Goal: Information Seeking & Learning: Compare options

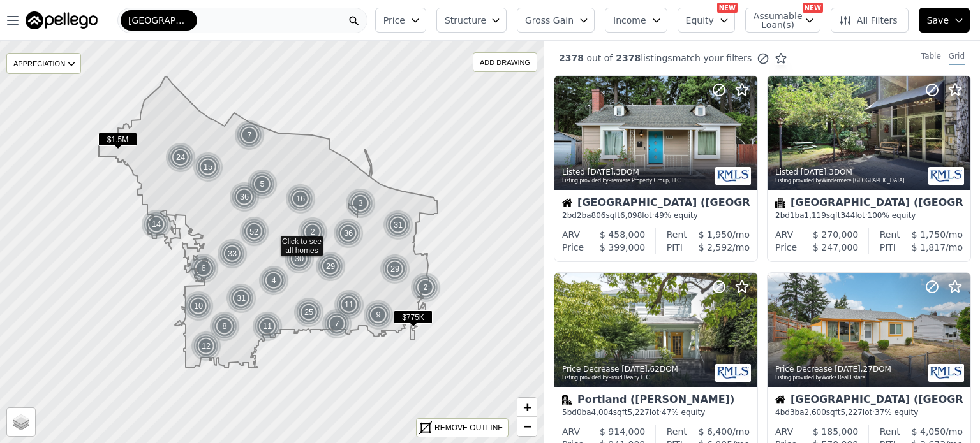
click at [714, 24] on span "Equity" at bounding box center [700, 20] width 28 height 13
click at [714, 23] on span "Equity" at bounding box center [700, 20] width 28 height 13
click at [789, 20] on span "Assumable Loan(s)" at bounding box center [773, 20] width 41 height 18
click at [768, 50] on div "Has Assumable Loan(s)" at bounding box center [814, 44] width 135 height 13
click at [784, 19] on span "Assumable Loan(s)" at bounding box center [773, 20] width 41 height 18
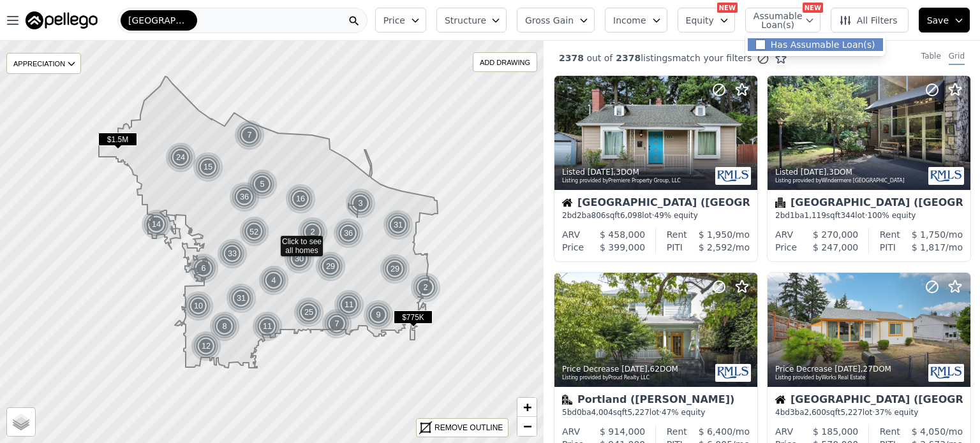
click at [768, 50] on div "Has Assumable Loan(s)" at bounding box center [814, 44] width 135 height 13
click at [775, 14] on span "Assumable Loan(s)" at bounding box center [773, 20] width 41 height 18
click at [765, 43] on input "Has Assumable Loan(s)" at bounding box center [760, 45] width 10 height 10
checkbox input "true"
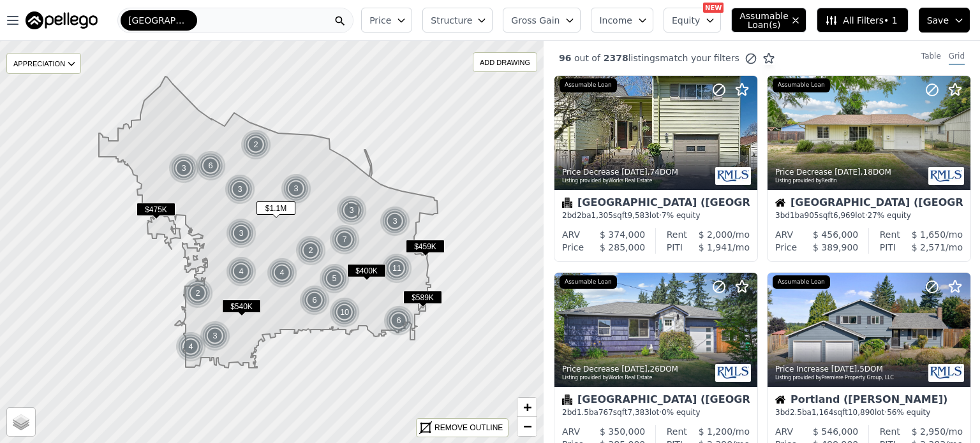
click at [492, 19] on button "Structure" at bounding box center [457, 20] width 70 height 25
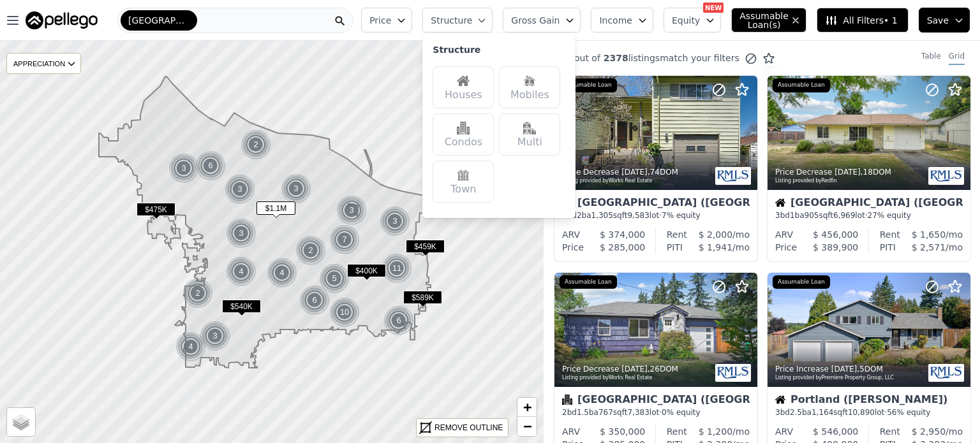
click at [553, 137] on div "Multi" at bounding box center [529, 135] width 61 height 42
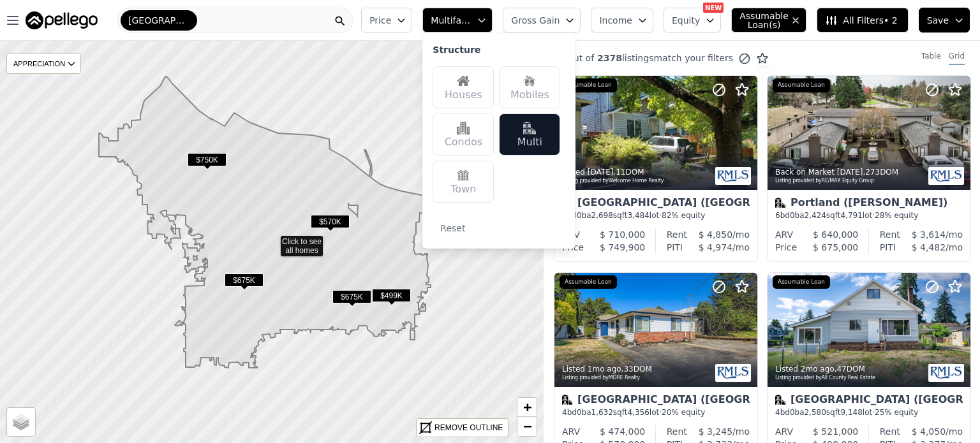
click at [420, 400] on icon at bounding box center [272, 242] width 656 height 487
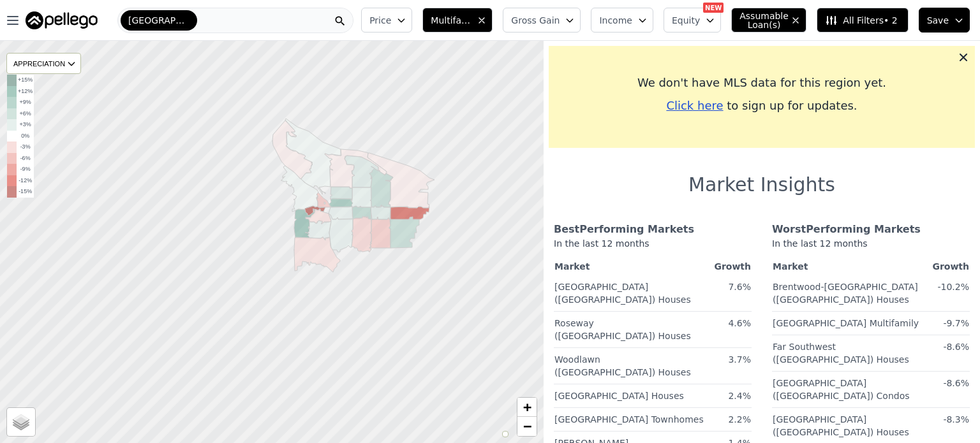
drag, startPoint x: 388, startPoint y: 307, endPoint x: 432, endPoint y: 257, distance: 66.4
click at [432, 257] on div at bounding box center [278, 238] width 652 height 483
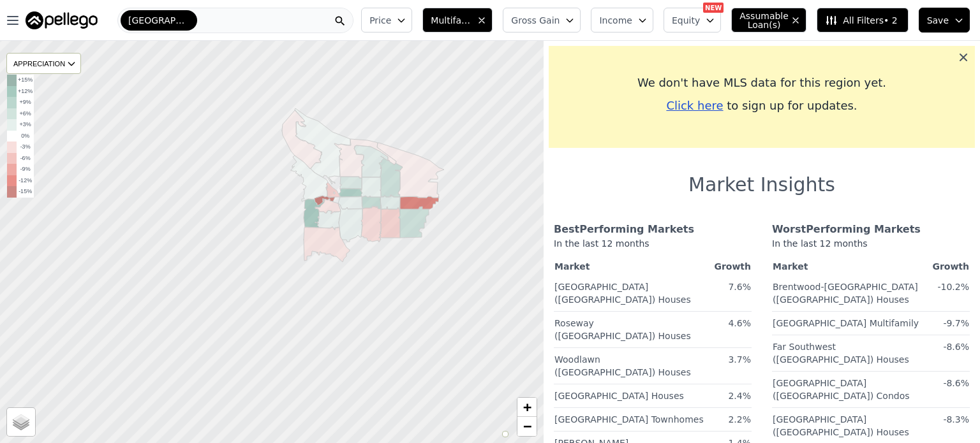
click at [957, 55] on icon at bounding box center [963, 57] width 13 height 13
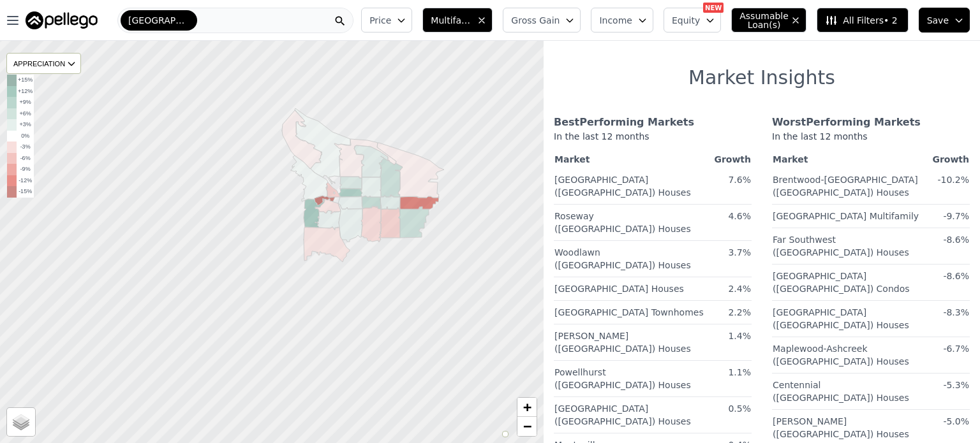
click at [223, 17] on div "[GEOGRAPHIC_DATA]" at bounding box center [235, 21] width 236 height 26
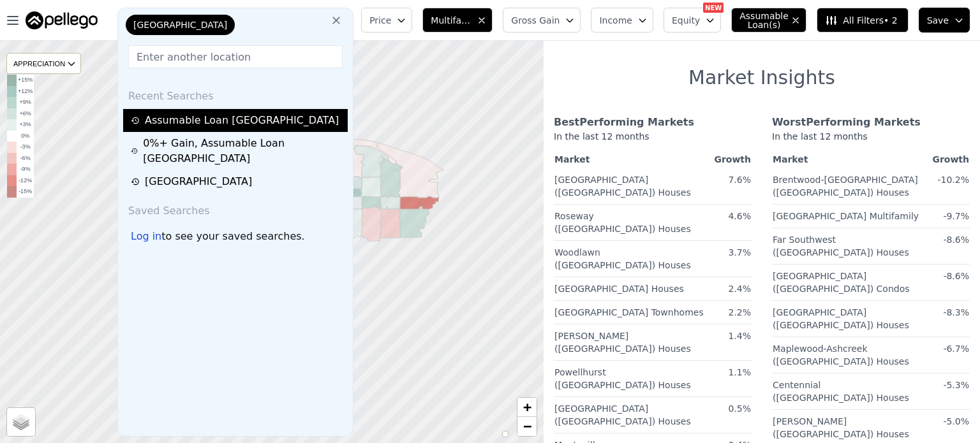
click at [249, 117] on div "Assumable Loan [GEOGRAPHIC_DATA]" at bounding box center [237, 120] width 213 height 15
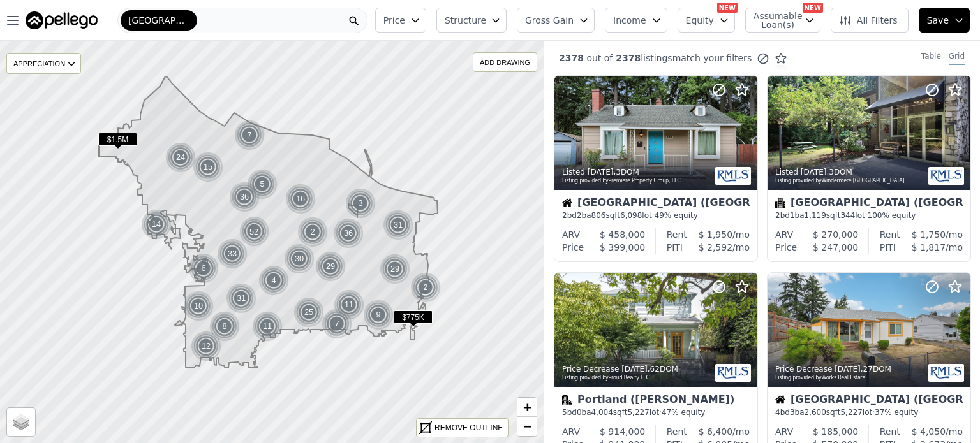
click at [793, 17] on span "Assumable Loan(s)" at bounding box center [773, 20] width 41 height 18
click at [765, 45] on input "Has Assumable Loan(s)" at bounding box center [760, 45] width 10 height 10
checkbox input "true"
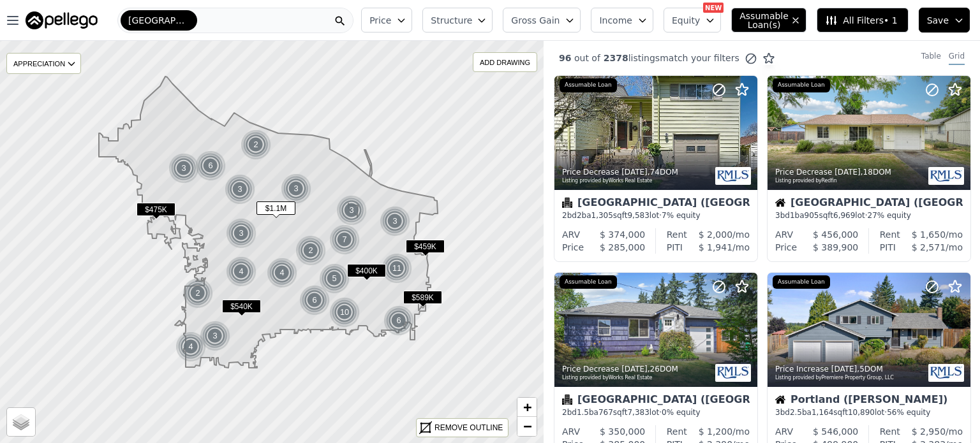
click at [471, 26] on span "Structure" at bounding box center [450, 20] width 41 height 13
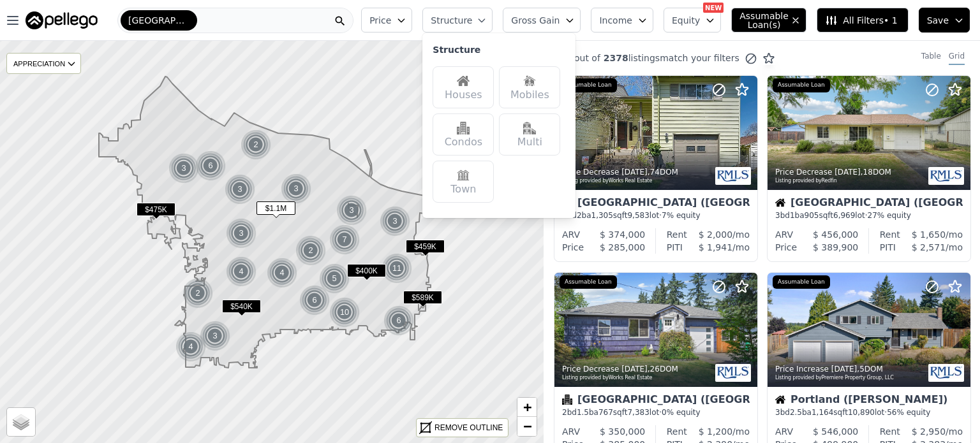
click at [559, 142] on div "Multi" at bounding box center [529, 135] width 61 height 42
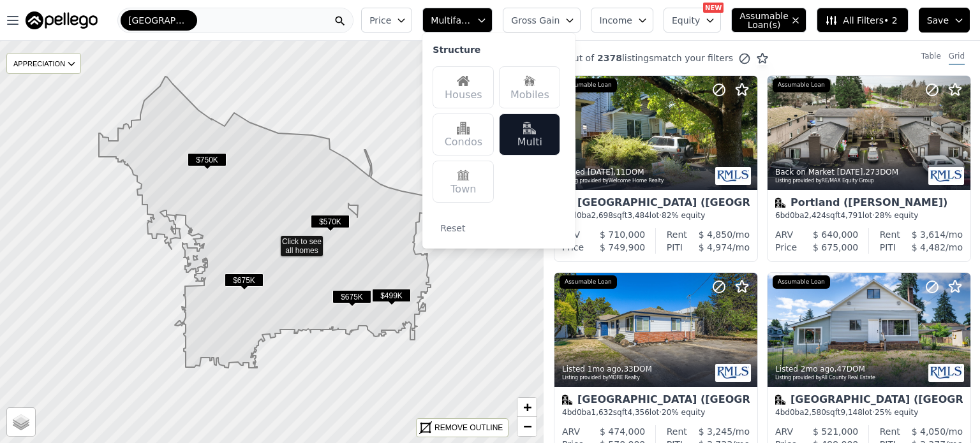
click at [354, 161] on icon at bounding box center [272, 242] width 656 height 487
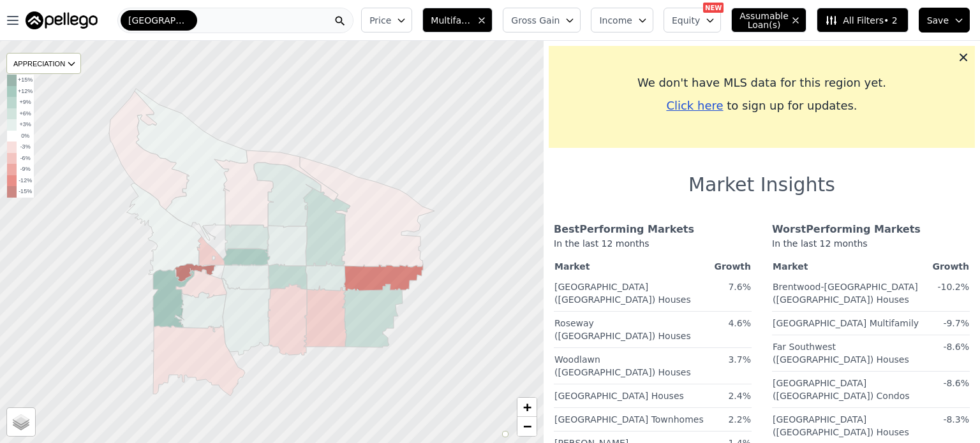
click at [775, 22] on span "Assumable Loan(s)" at bounding box center [759, 20] width 41 height 18
click at [751, 45] on input "Has Assumable Loan(s)" at bounding box center [746, 45] width 10 height 10
checkbox input "false"
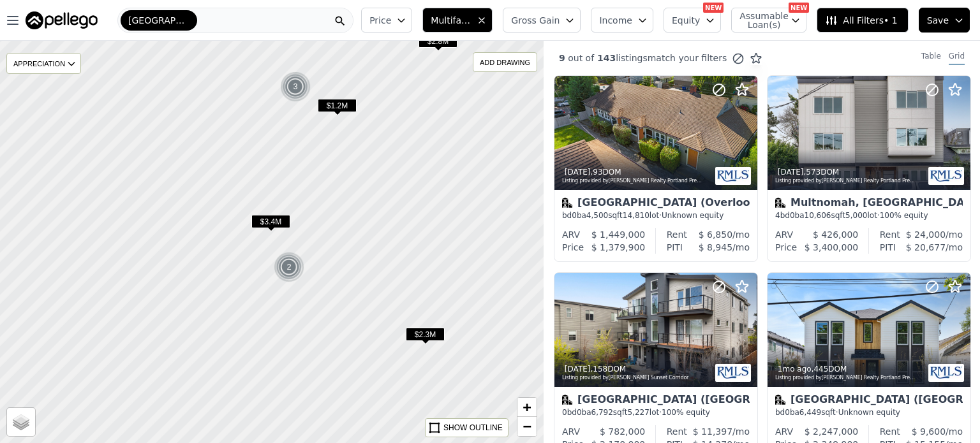
click at [422, 331] on span "$2.3M" at bounding box center [425, 334] width 39 height 13
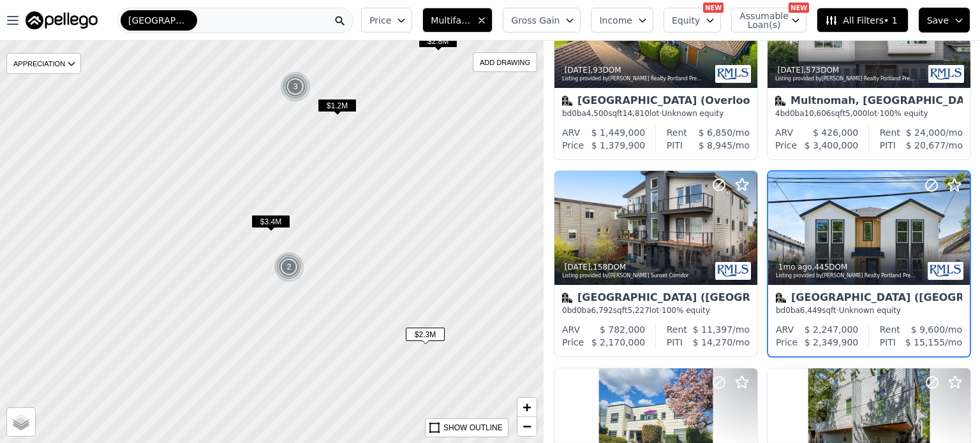
scroll to position [103, 0]
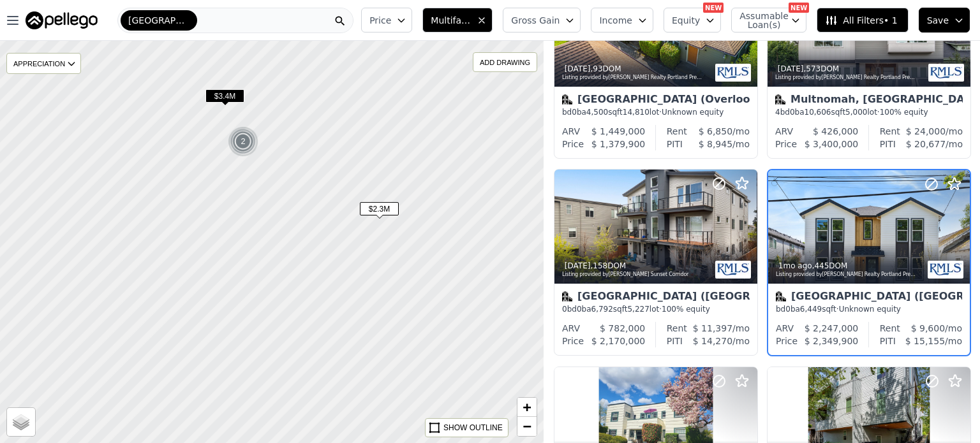
drag, startPoint x: 438, startPoint y: 364, endPoint x: 341, endPoint y: 158, distance: 228.5
click at [341, 158] on div at bounding box center [264, 223] width 652 height 483
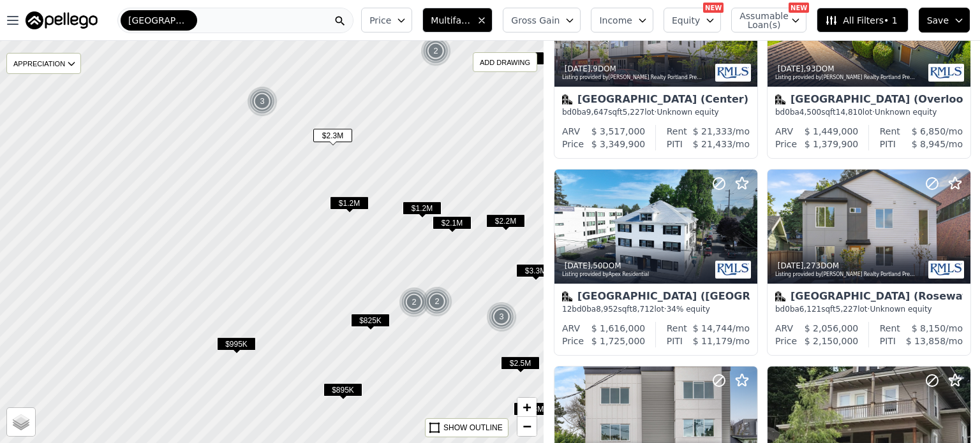
drag, startPoint x: 462, startPoint y: 258, endPoint x: 382, endPoint y: 216, distance: 90.4
click at [382, 216] on div at bounding box center [272, 242] width 652 height 483
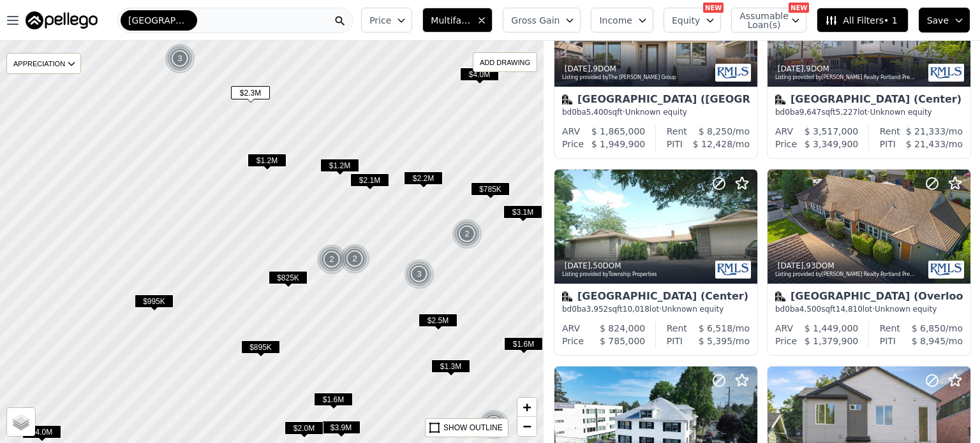
scroll to position [300, 0]
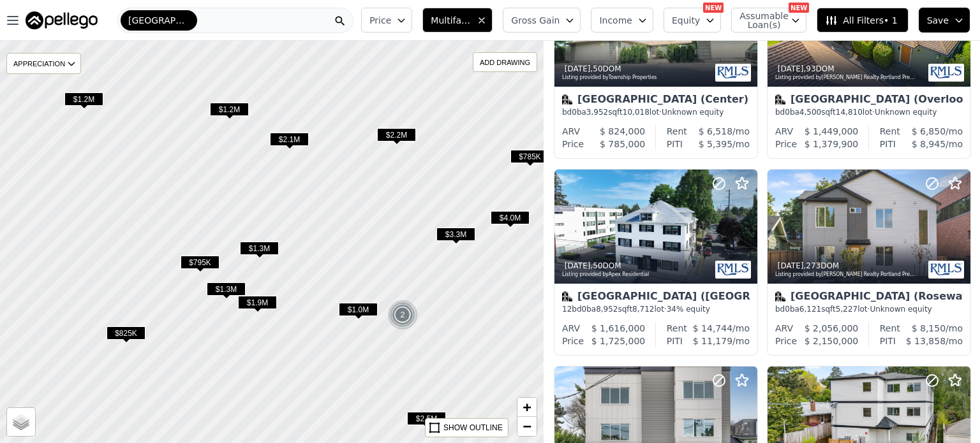
scroll to position [103, 0]
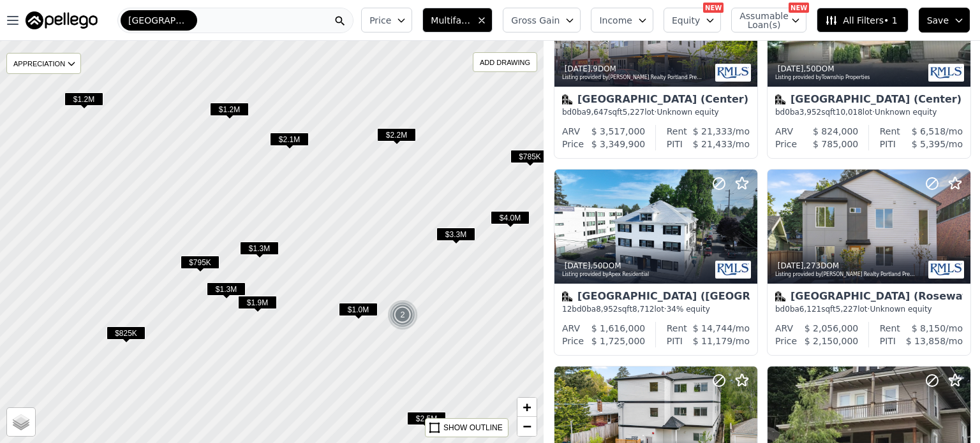
click at [454, 237] on span "$3.3M" at bounding box center [455, 234] width 39 height 13
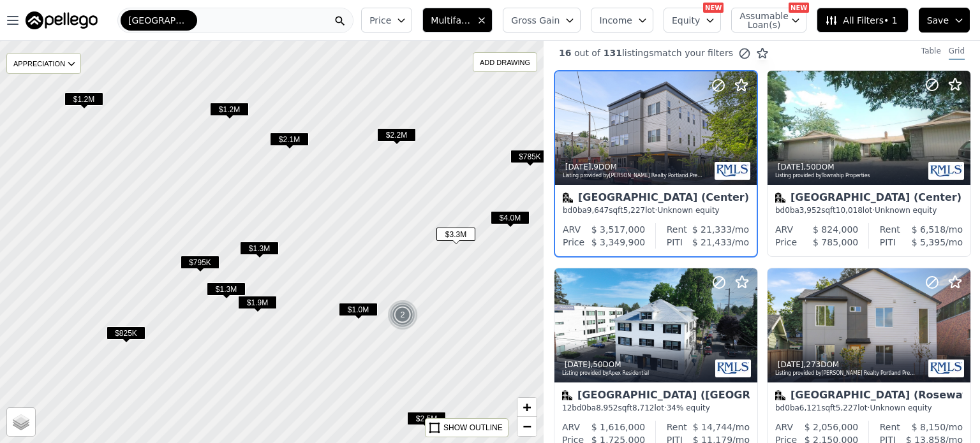
scroll to position [0, 0]
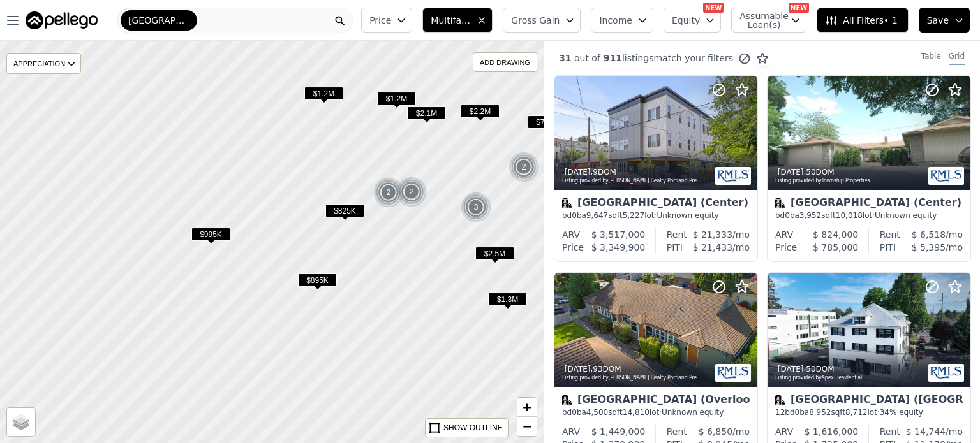
drag, startPoint x: 256, startPoint y: 346, endPoint x: 392, endPoint y: 224, distance: 182.4
click at [392, 224] on div at bounding box center [272, 242] width 652 height 483
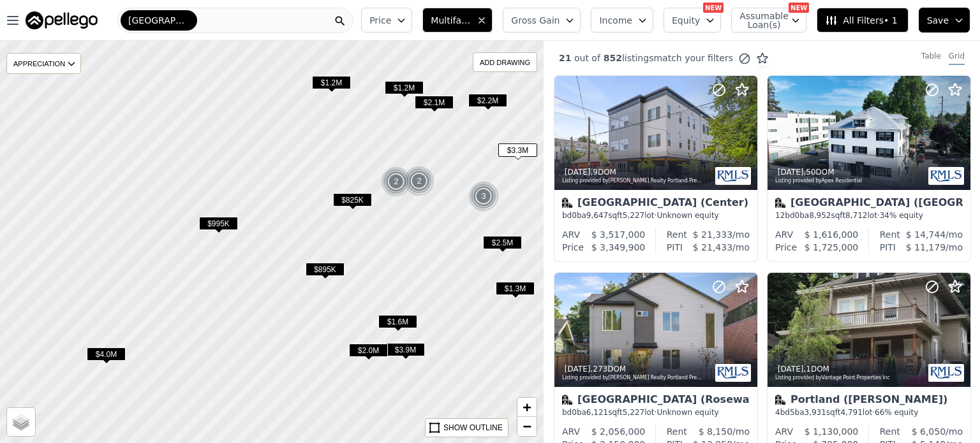
drag, startPoint x: 195, startPoint y: 308, endPoint x: 317, endPoint y: 224, distance: 148.1
click at [317, 224] on div at bounding box center [272, 242] width 652 height 483
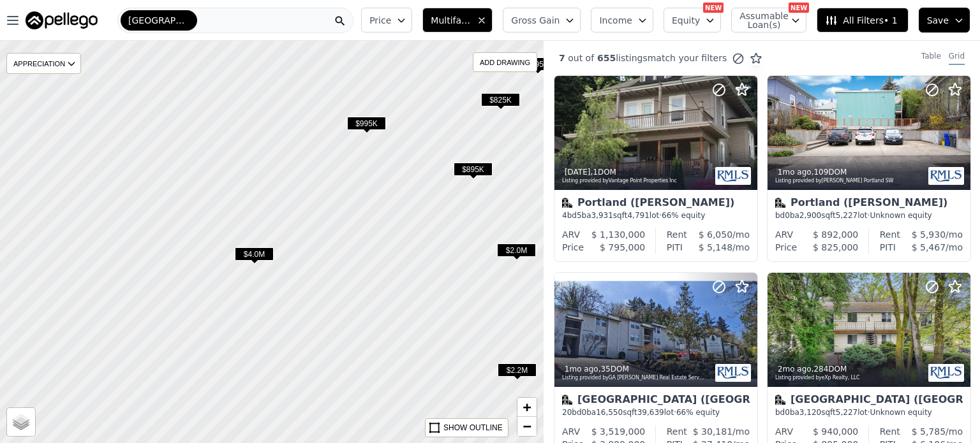
click at [258, 254] on span "$4.0M" at bounding box center [254, 253] width 39 height 13
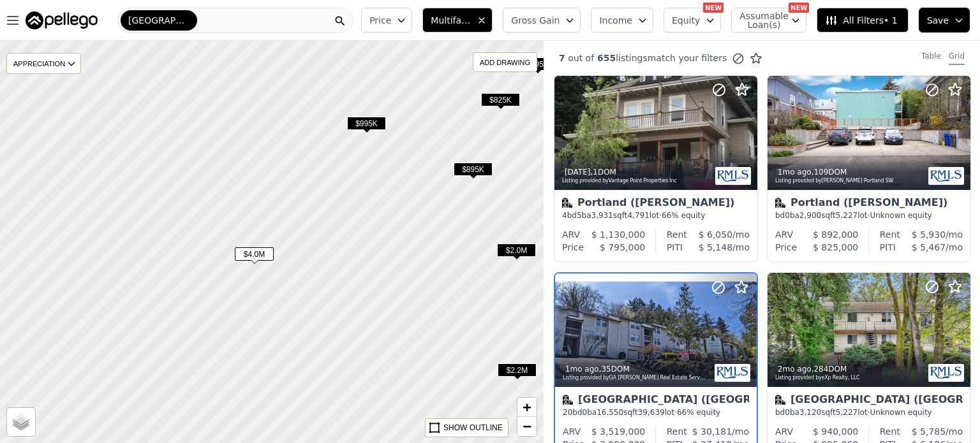
scroll to position [103, 0]
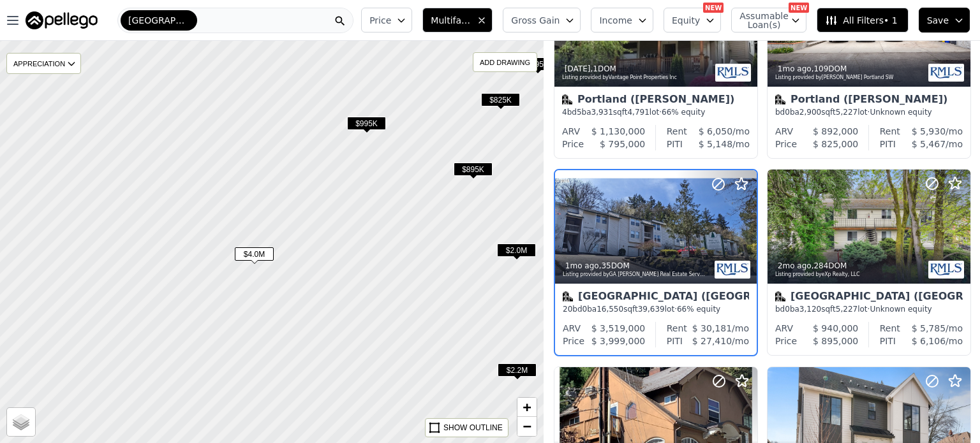
click at [559, 24] on span "Gross Gain" at bounding box center [535, 20] width 48 height 13
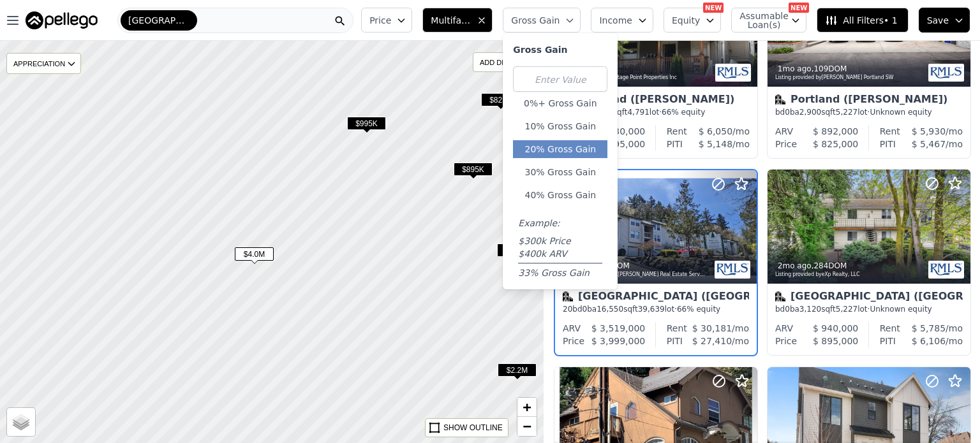
click at [582, 154] on button "20% Gross Gain" at bounding box center [560, 149] width 94 height 18
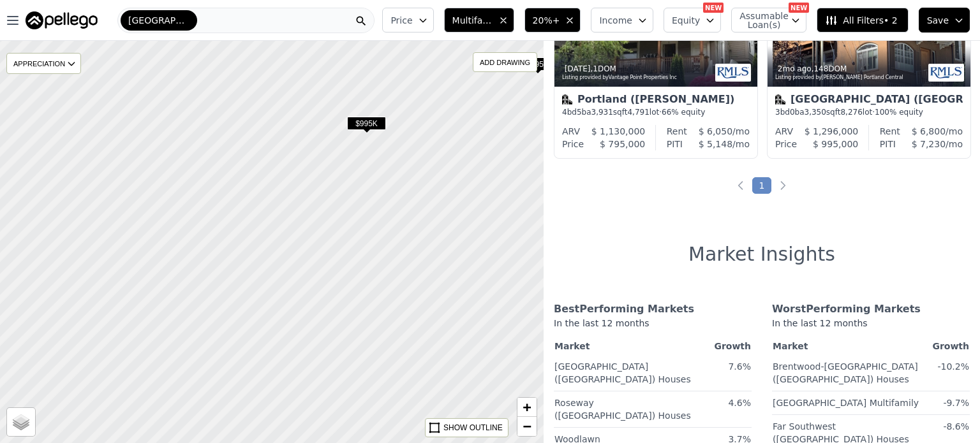
click at [855, 17] on span "All Filters • 2" at bounding box center [861, 20] width 72 height 13
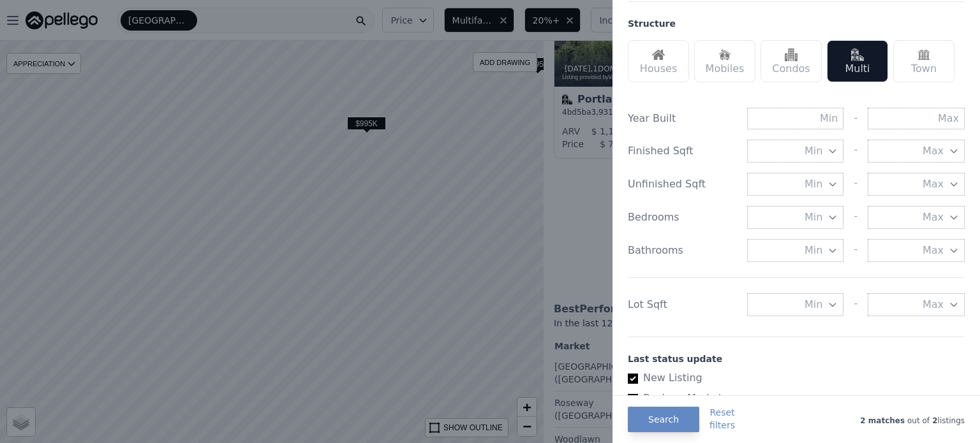
scroll to position [393, 0]
click at [823, 118] on input "text" at bounding box center [795, 119] width 97 height 22
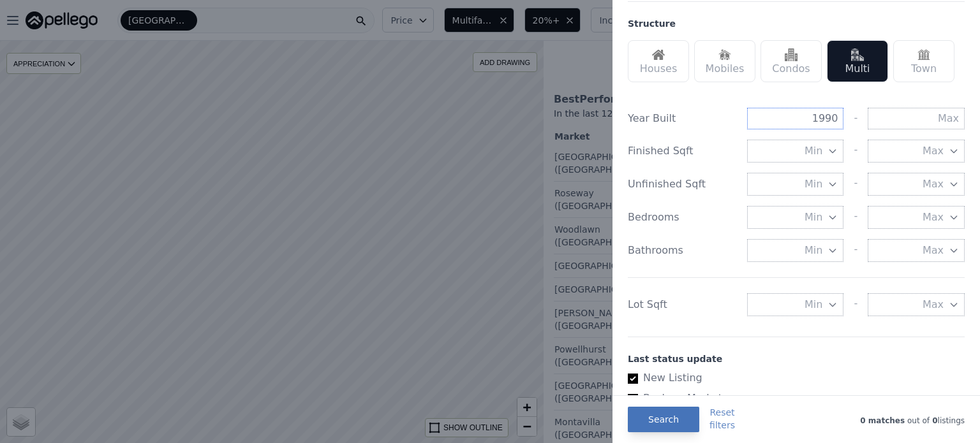
type input "1990"
click at [650, 423] on button "Search" at bounding box center [663, 420] width 71 height 26
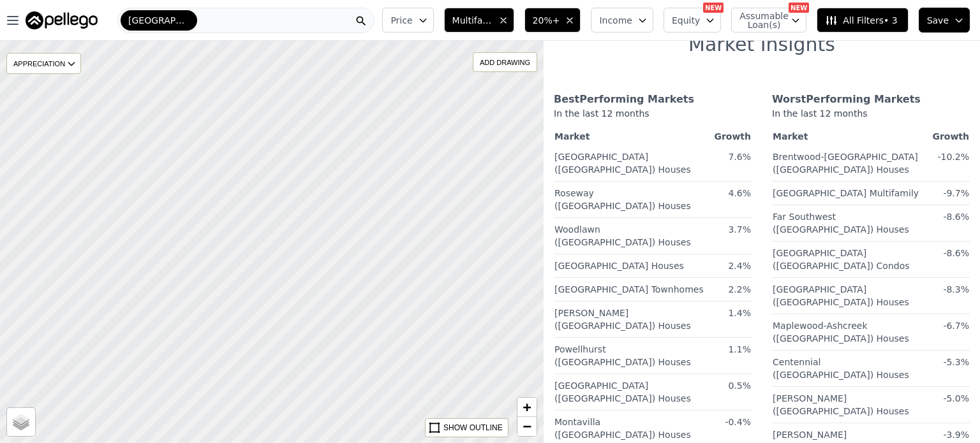
click at [575, 20] on icon "button" at bounding box center [569, 20] width 10 height 10
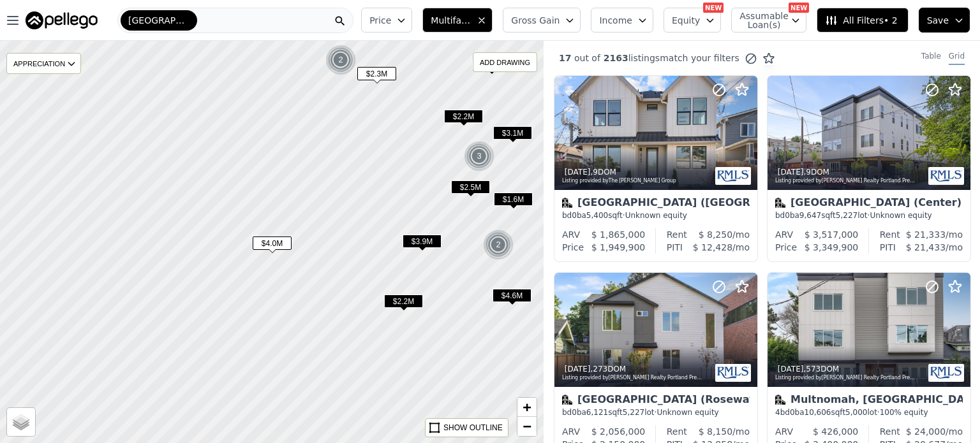
click at [559, 26] on span "Gross Gain" at bounding box center [535, 20] width 48 height 13
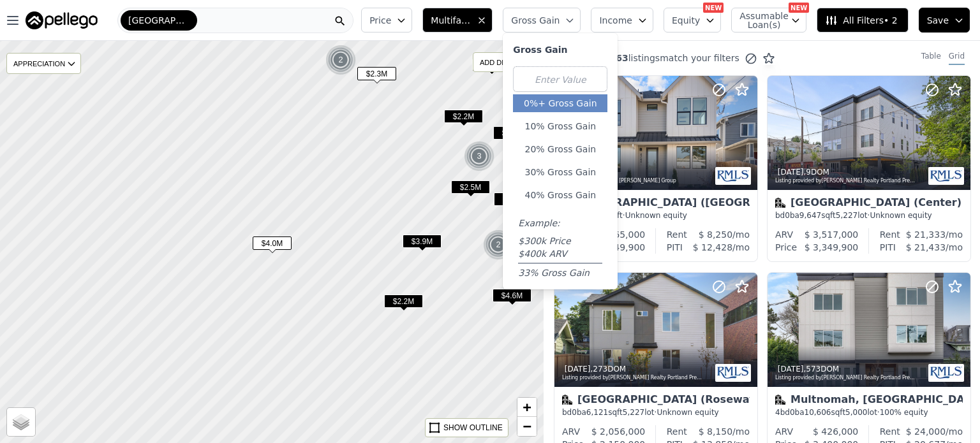
click at [575, 107] on button "0%+ Gross Gain" at bounding box center [560, 103] width 94 height 18
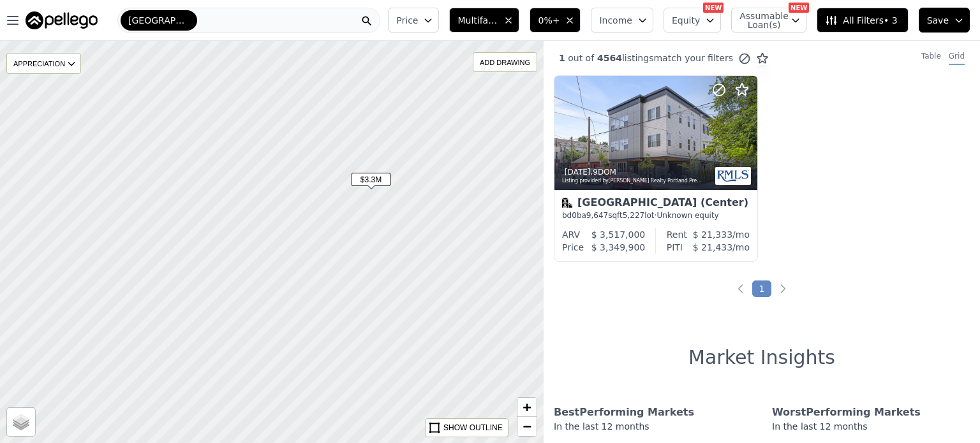
click at [380, 178] on span "$3.3M" at bounding box center [370, 179] width 39 height 13
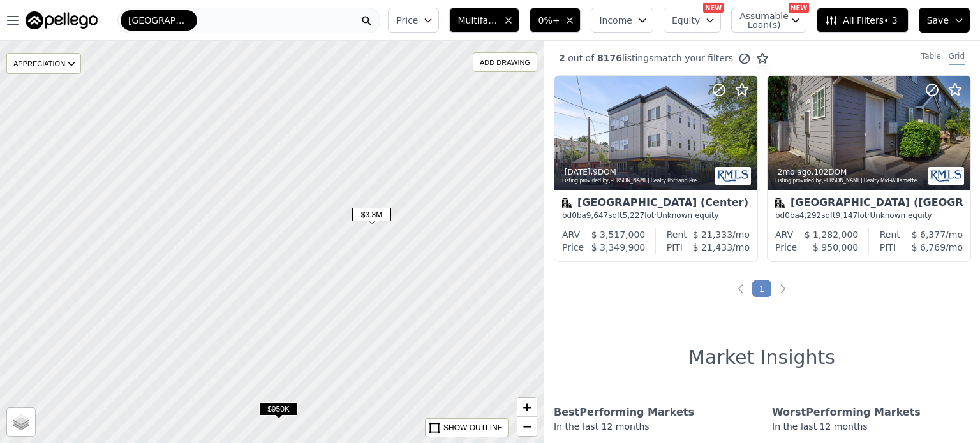
click at [381, 219] on span "$3.3M" at bounding box center [371, 214] width 39 height 13
click at [686, 119] on div at bounding box center [716, 117] width 82 height 82
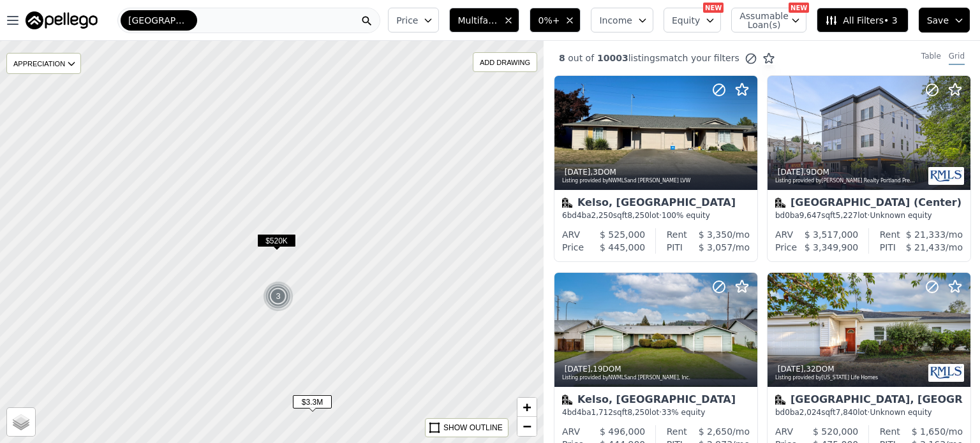
drag, startPoint x: 414, startPoint y: 154, endPoint x: 319, endPoint y: 473, distance: 332.7
click at [319, 443] on html "Open main menu Portland Price Multifamily 0%+ Income Equity NEW Assumable Loan(…" at bounding box center [490, 221] width 980 height 443
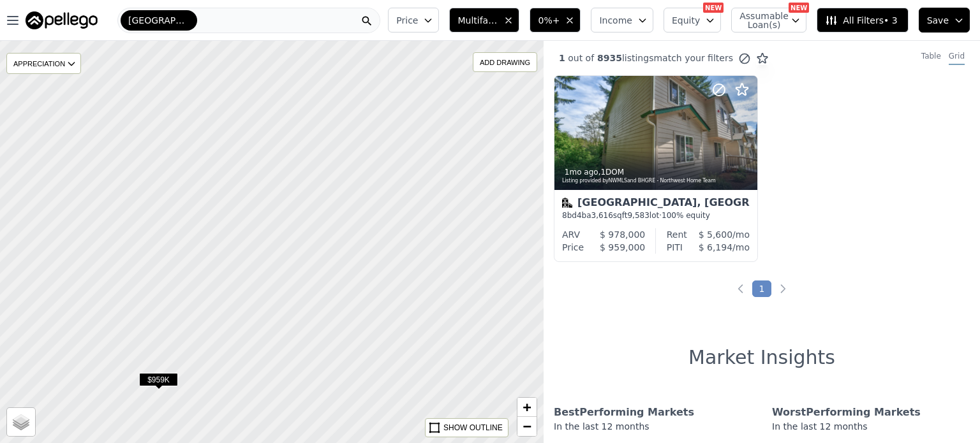
click at [867, 20] on span "All Filters • 3" at bounding box center [861, 20] width 72 height 13
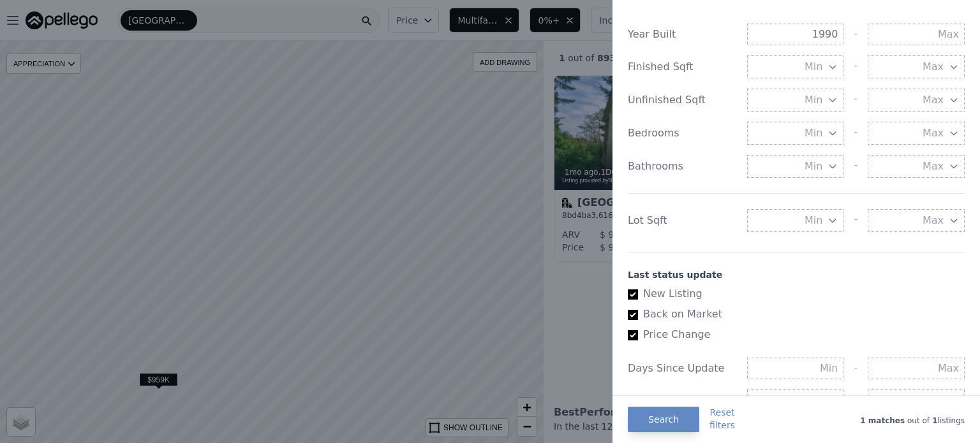
scroll to position [429, 0]
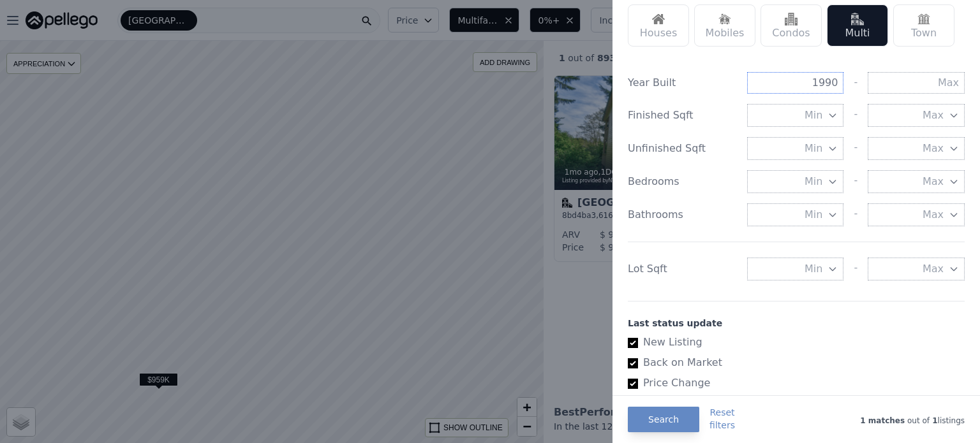
click at [826, 82] on input "1990" at bounding box center [795, 83] width 97 height 22
type input "1980"
click at [671, 423] on button "Search" at bounding box center [663, 420] width 71 height 26
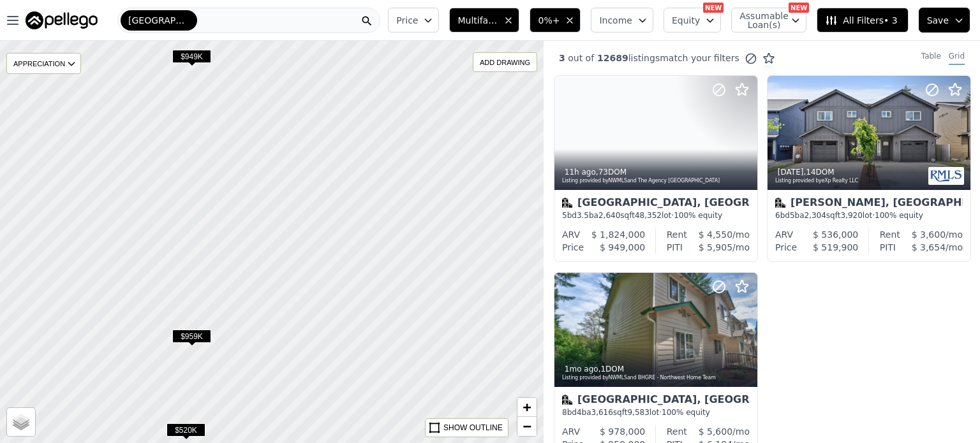
drag, startPoint x: 237, startPoint y: 317, endPoint x: 362, endPoint y: 37, distance: 306.6
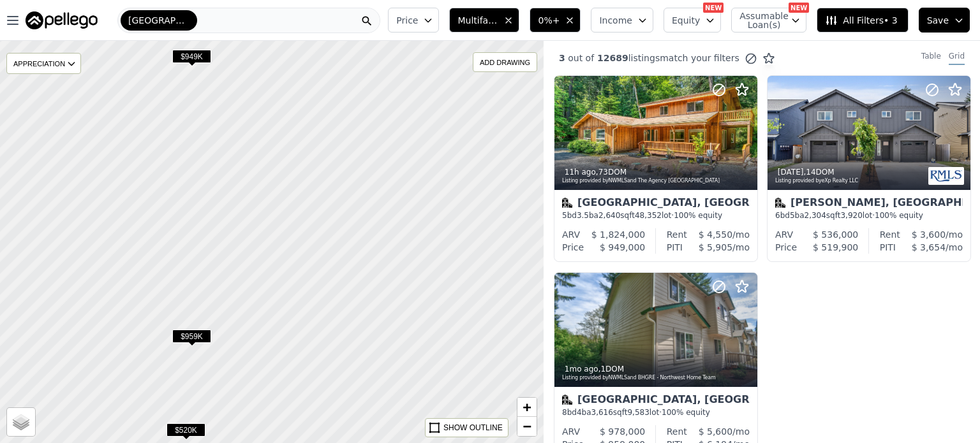
click at [362, 37] on div "Open main menu Portland Price Multifamily 0%+ Income Equity NEW Assumable Loan(…" at bounding box center [490, 221] width 980 height 443
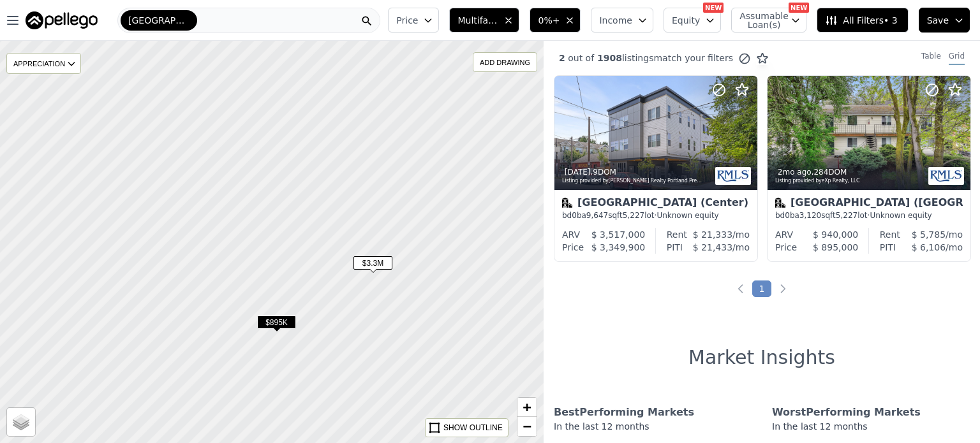
click at [874, 17] on span "All Filters • 3" at bounding box center [861, 20] width 72 height 13
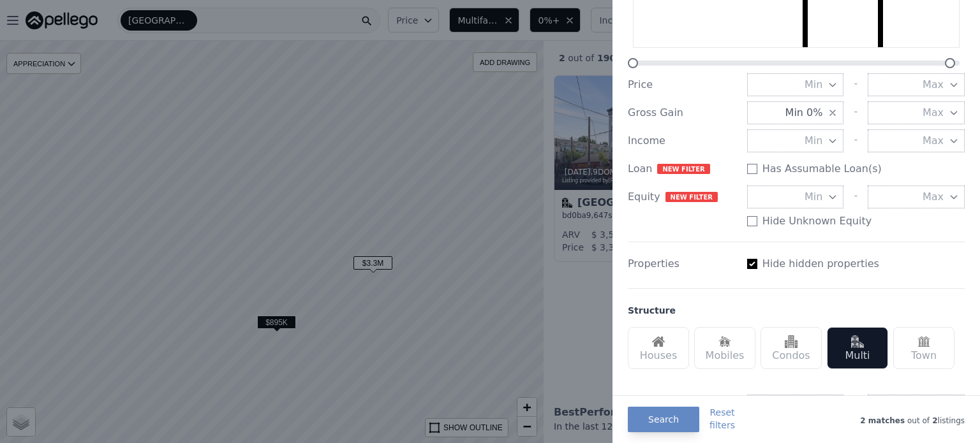
scroll to position [105, 0]
click at [719, 414] on button "Reset filters" at bounding box center [722, 419] width 26 height 26
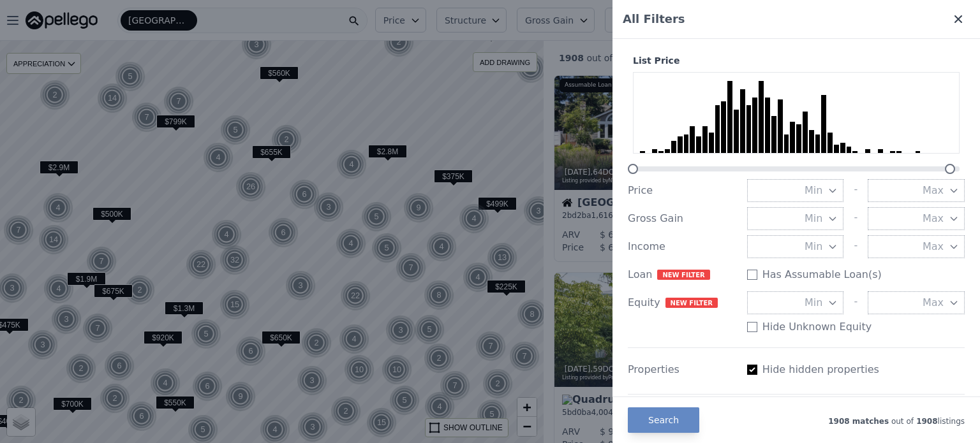
click at [954, 18] on icon at bounding box center [958, 19] width 8 height 8
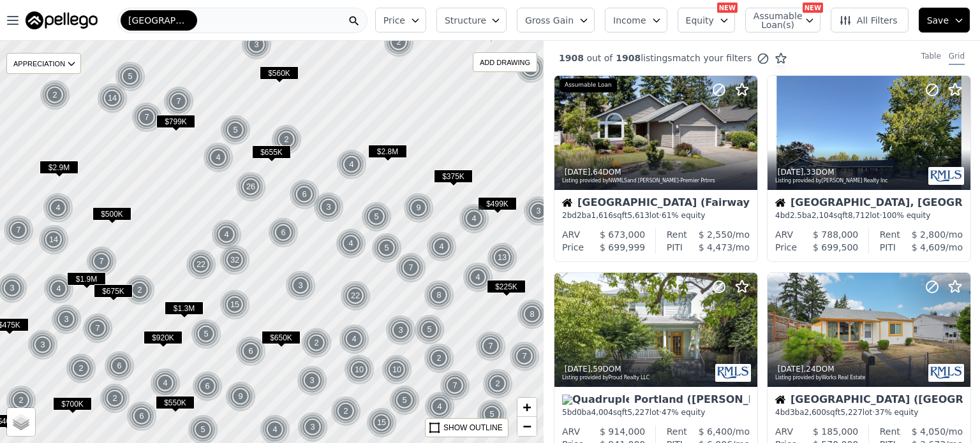
click at [505, 18] on button "Structure" at bounding box center [471, 20] width 70 height 25
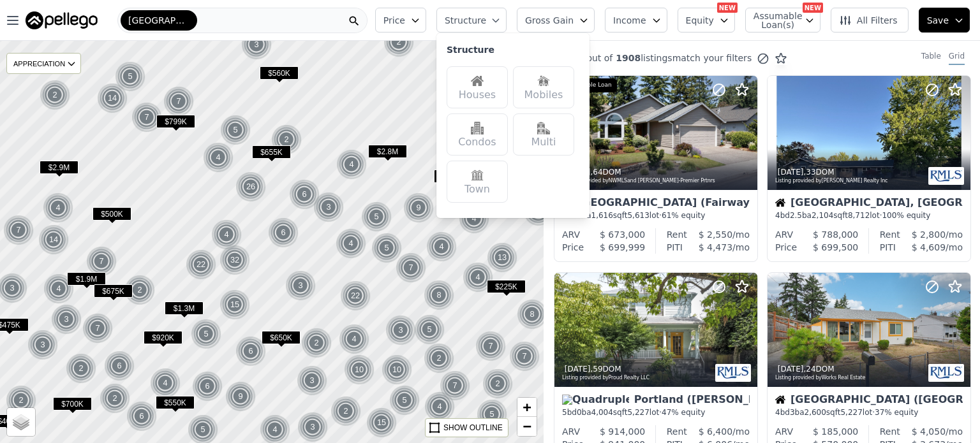
click at [562, 135] on div "Multi" at bounding box center [543, 135] width 61 height 42
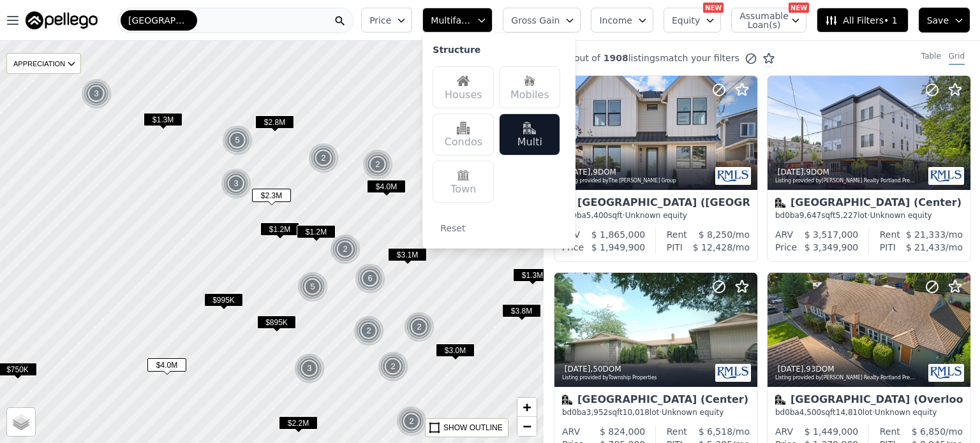
click at [348, 324] on div at bounding box center [272, 242] width 652 height 483
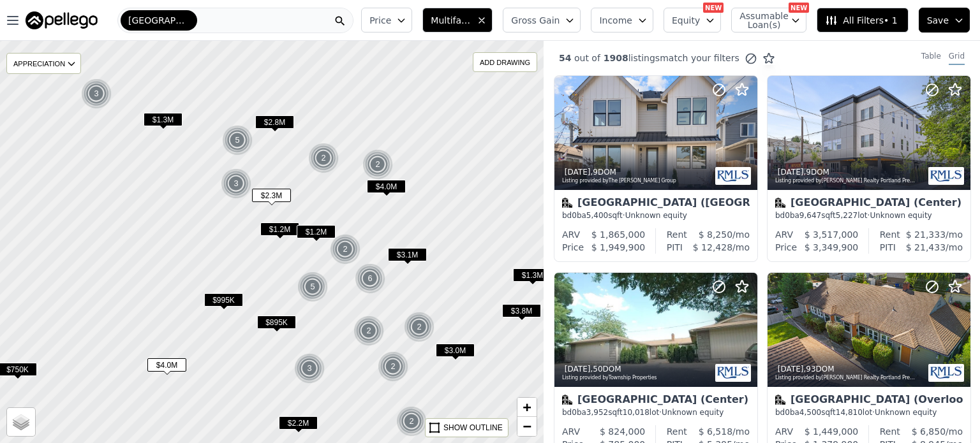
click at [319, 232] on span "$1.2M" at bounding box center [316, 231] width 39 height 13
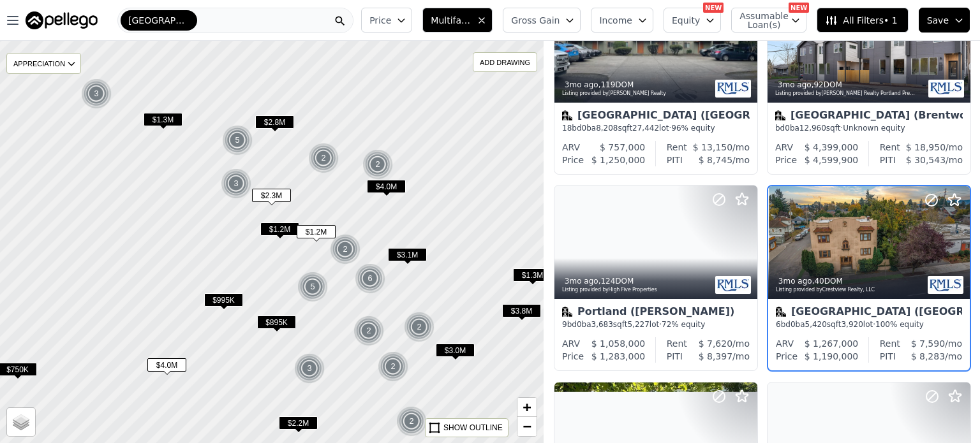
scroll to position [694, 0]
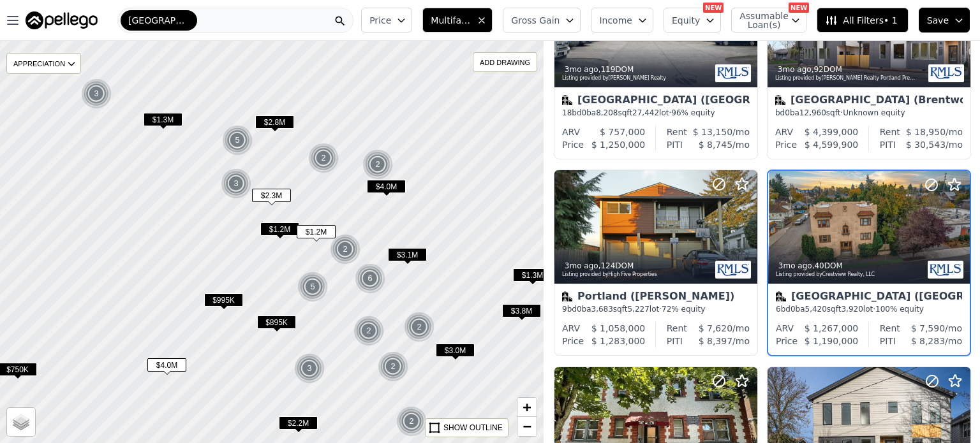
click at [780, 21] on span "Assumable Loan(s)" at bounding box center [759, 20] width 41 height 18
click at [751, 43] on input "Has Assumable Loan(s)" at bounding box center [746, 45] width 10 height 10
checkbox input "true"
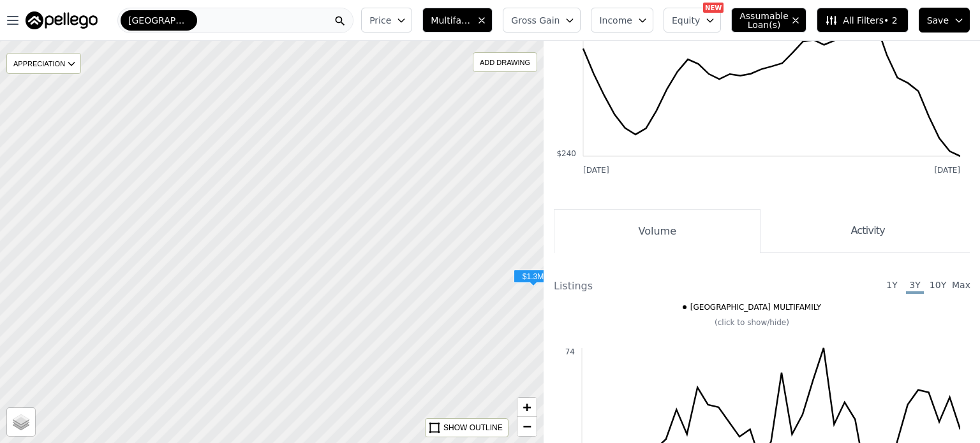
click at [394, 302] on div at bounding box center [272, 242] width 652 height 483
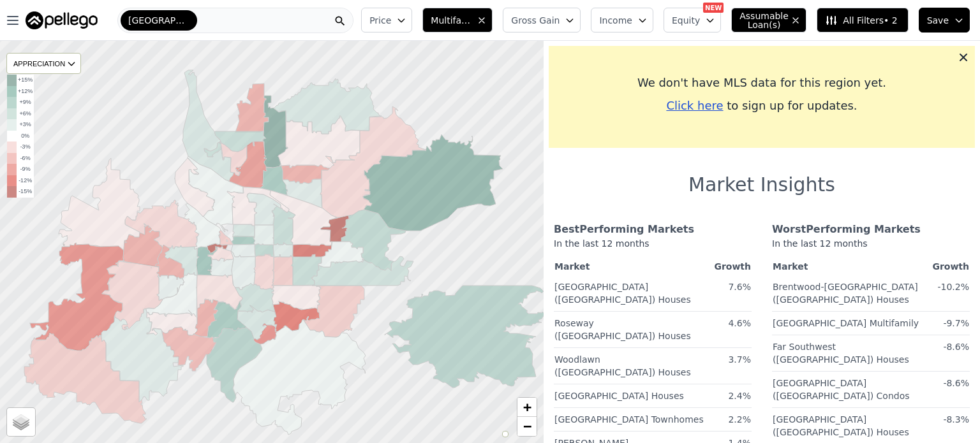
click at [487, 18] on icon "button" at bounding box center [481, 20] width 10 height 10
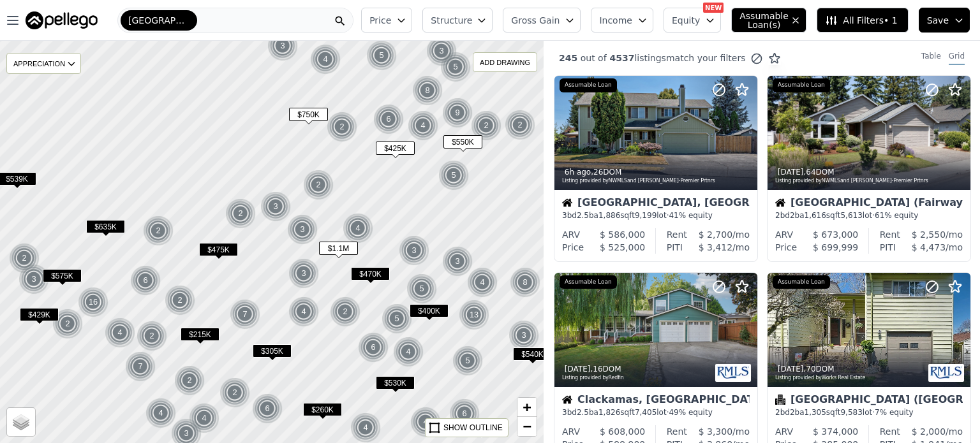
drag, startPoint x: 231, startPoint y: 346, endPoint x: 312, endPoint y: 261, distance: 116.8
click at [312, 261] on div at bounding box center [272, 242] width 652 height 483
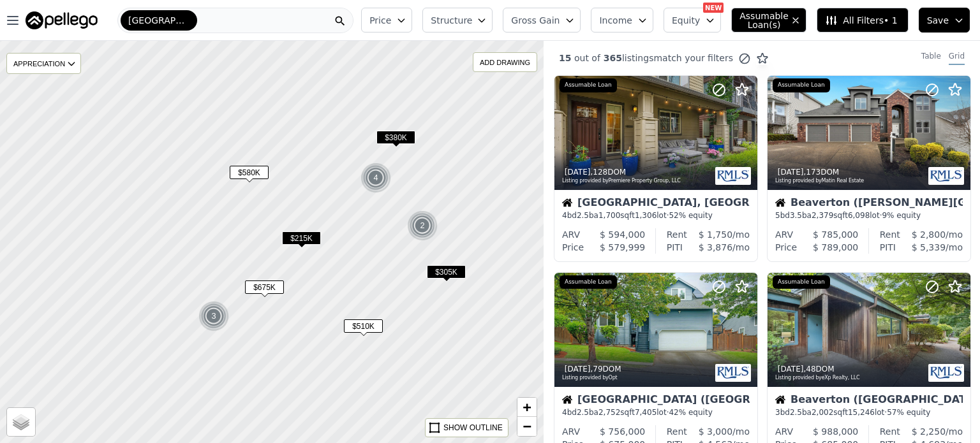
click at [335, 255] on div at bounding box center [272, 242] width 652 height 483
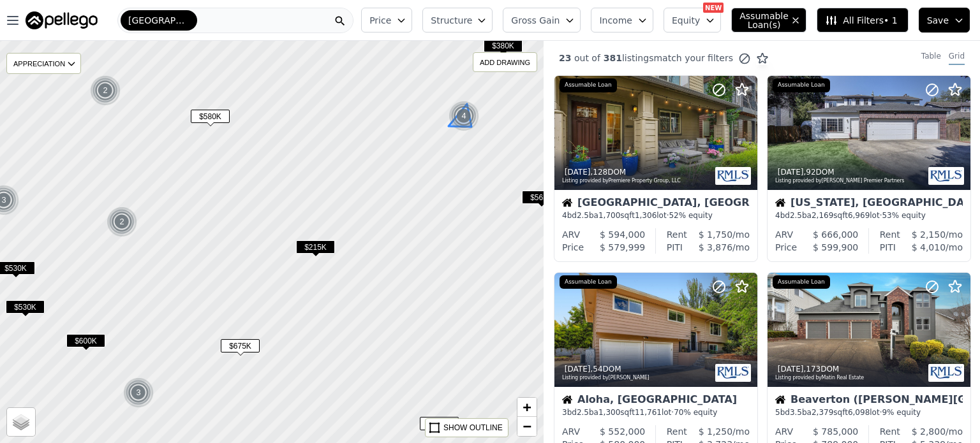
click at [467, 113] on img at bounding box center [463, 116] width 31 height 31
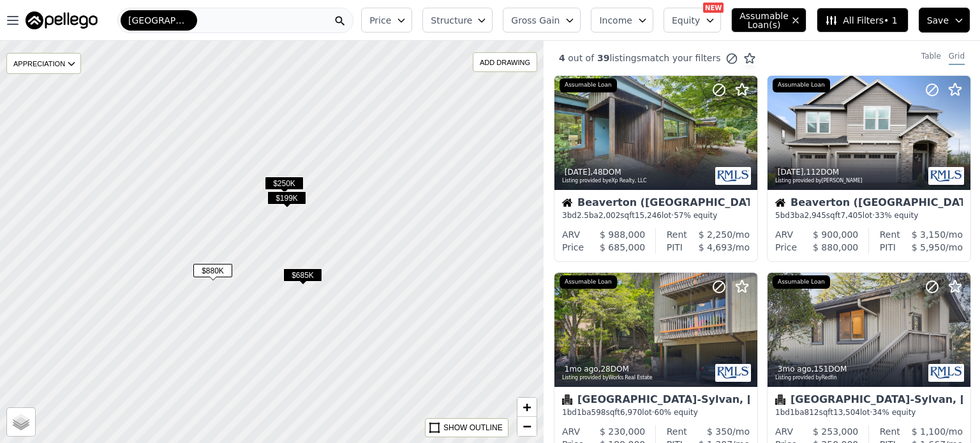
click at [314, 279] on span "$685K" at bounding box center [302, 274] width 39 height 13
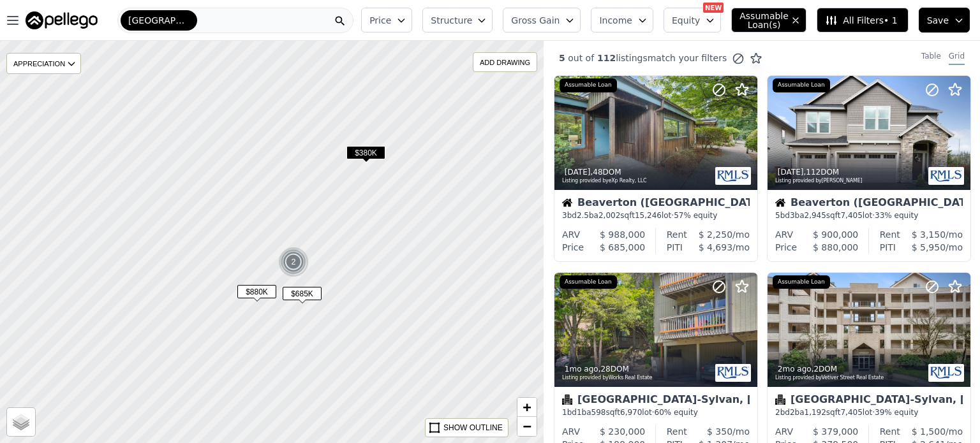
drag, startPoint x: 281, startPoint y: 371, endPoint x: 385, endPoint y: 260, distance: 152.1
click at [385, 260] on div at bounding box center [272, 242] width 652 height 483
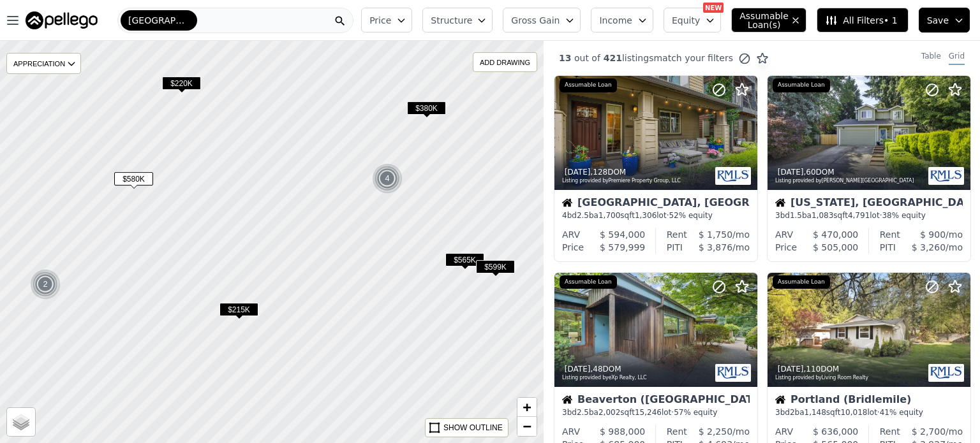
drag, startPoint x: 316, startPoint y: 351, endPoint x: 372, endPoint y: 246, distance: 119.3
click at [372, 246] on div at bounding box center [278, 233] width 652 height 483
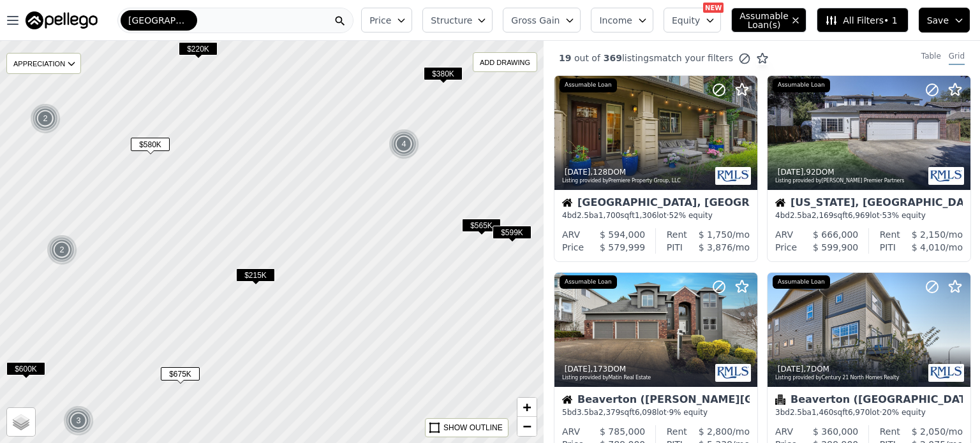
click at [515, 237] on span "$599K" at bounding box center [511, 232] width 39 height 13
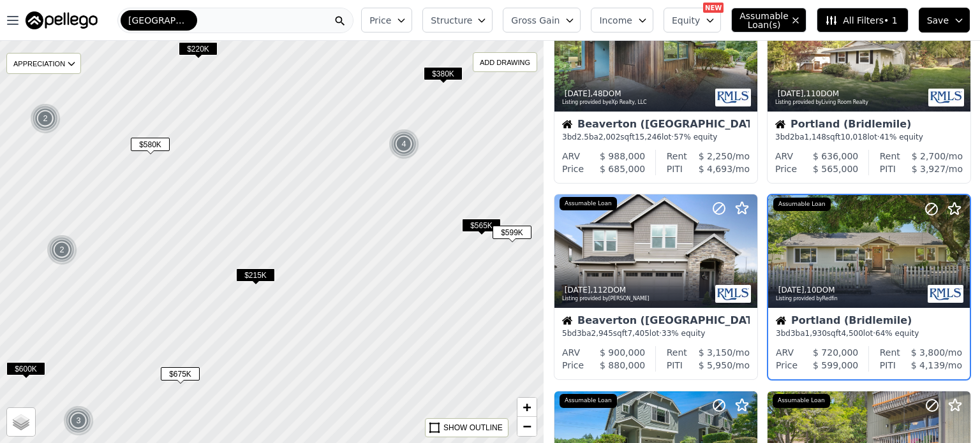
scroll to position [694, 0]
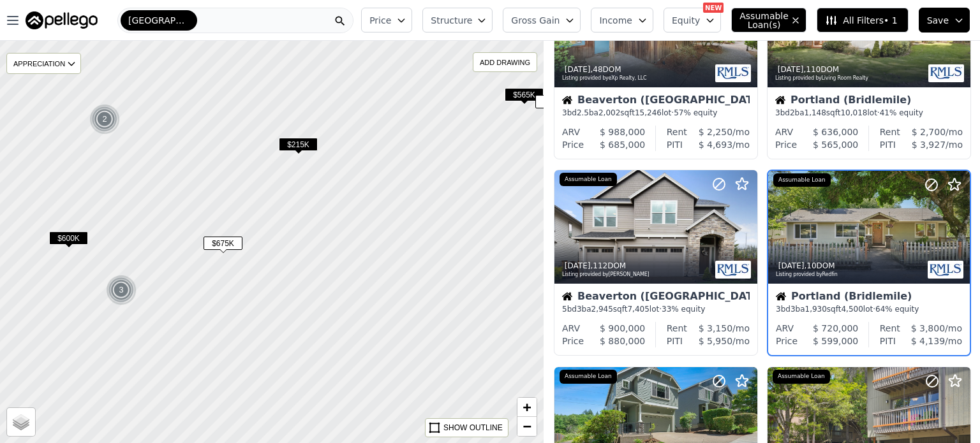
drag, startPoint x: 378, startPoint y: 346, endPoint x: 420, endPoint y: 185, distance: 166.3
click at [420, 185] on div at bounding box center [283, 215] width 652 height 483
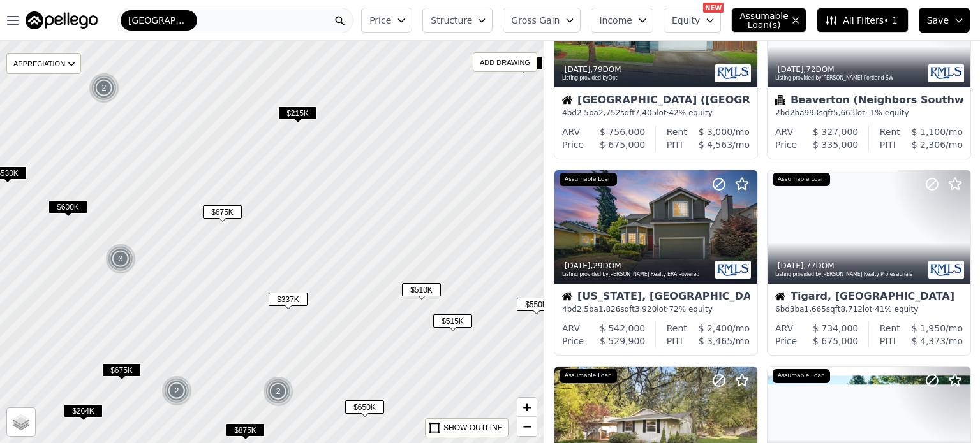
scroll to position [1088, 0]
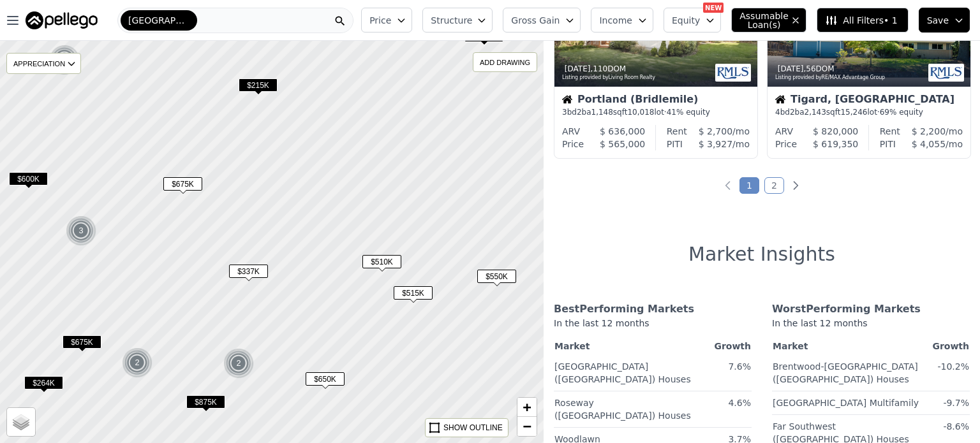
drag, startPoint x: 429, startPoint y: 326, endPoint x: 355, endPoint y: 256, distance: 102.4
click at [355, 256] on div at bounding box center [245, 221] width 652 height 483
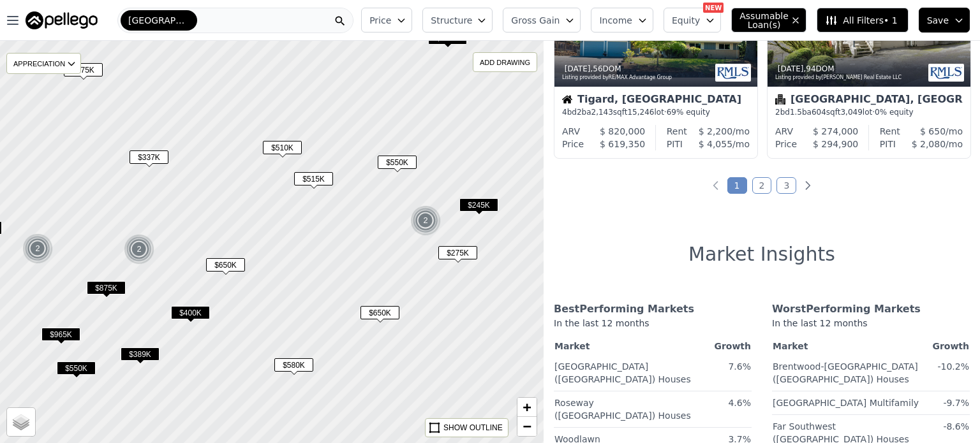
drag, startPoint x: 418, startPoint y: 313, endPoint x: 341, endPoint y: 252, distance: 99.0
click at [341, 252] on div at bounding box center [257, 230] width 652 height 483
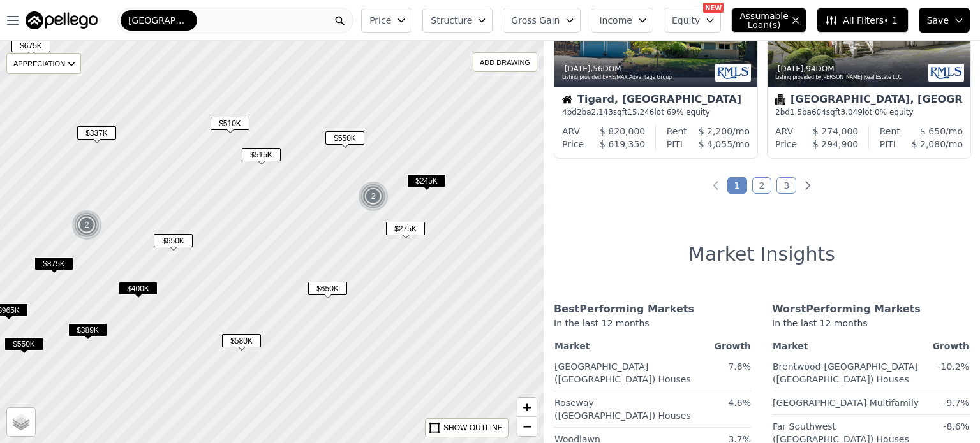
scroll to position [694, 0]
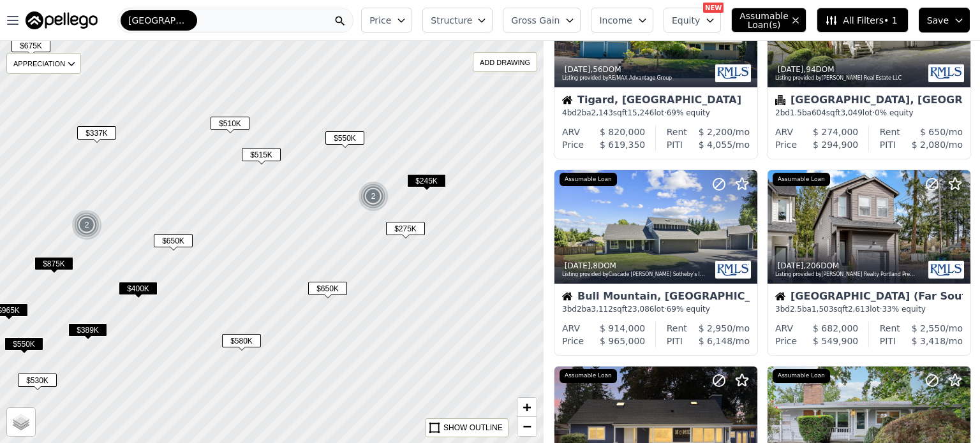
click at [328, 288] on span "$650K" at bounding box center [327, 288] width 39 height 13
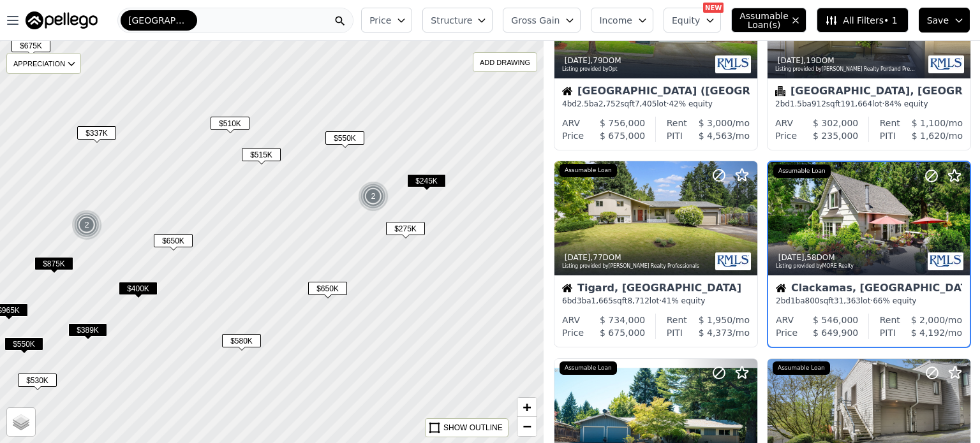
scroll to position [300, 0]
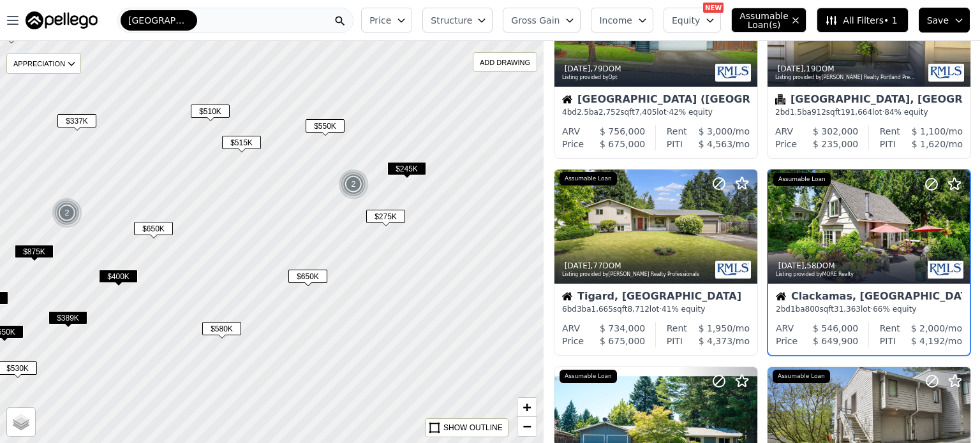
drag, startPoint x: 407, startPoint y: 317, endPoint x: 379, endPoint y: 300, distance: 32.4
click at [379, 300] on div at bounding box center [269, 240] width 652 height 483
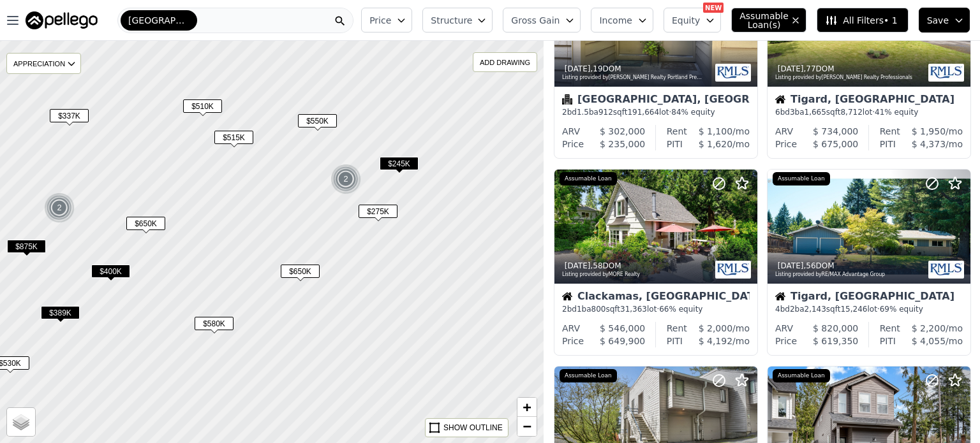
click at [575, 19] on icon "button" at bounding box center [569, 20] width 10 height 10
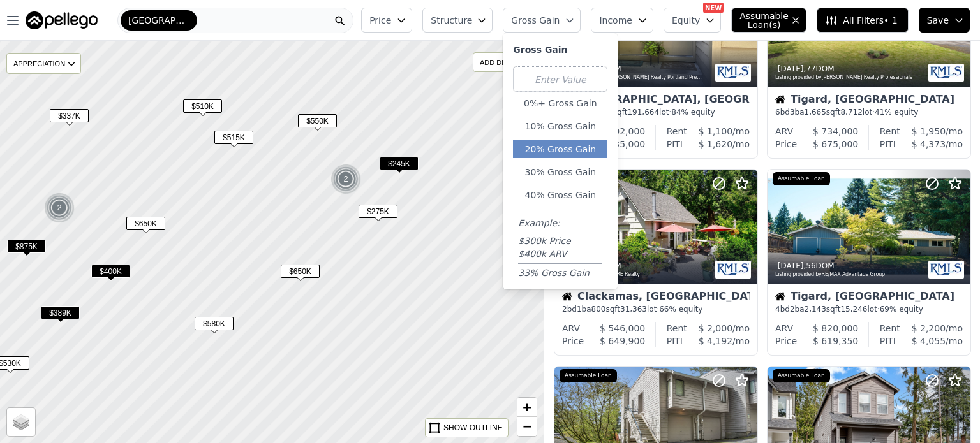
click at [571, 153] on button "20% Gross Gain" at bounding box center [560, 149] width 94 height 18
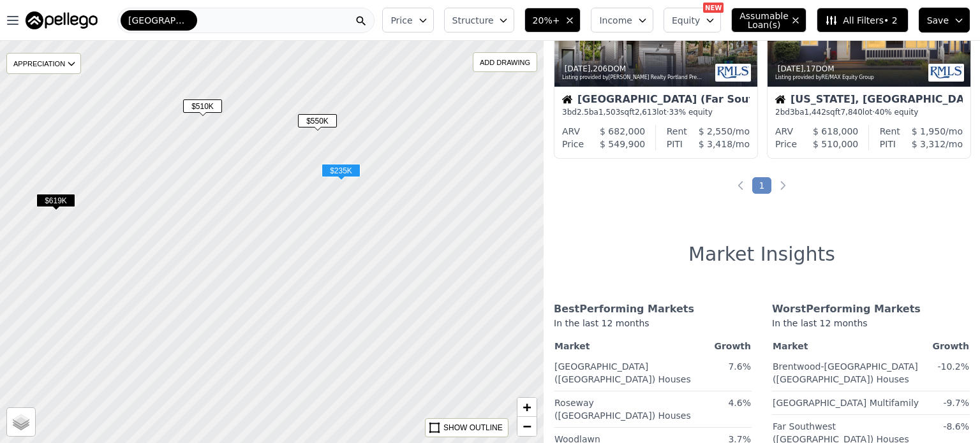
scroll to position [103, 0]
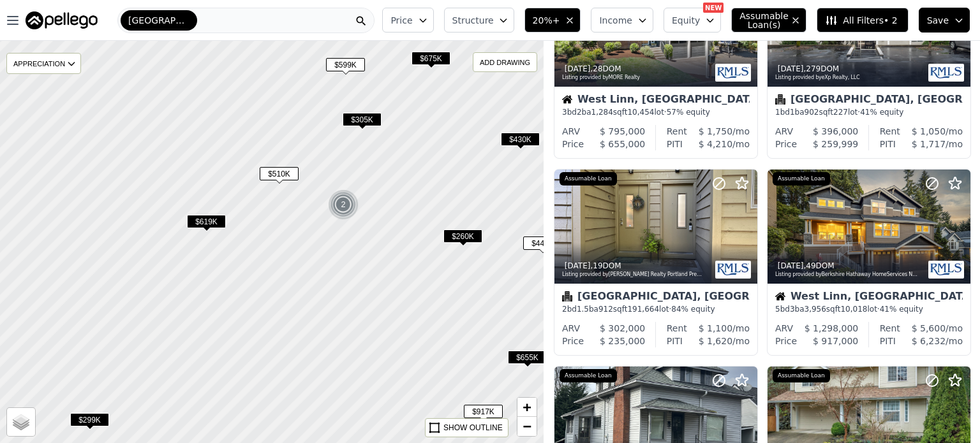
scroll to position [300, 0]
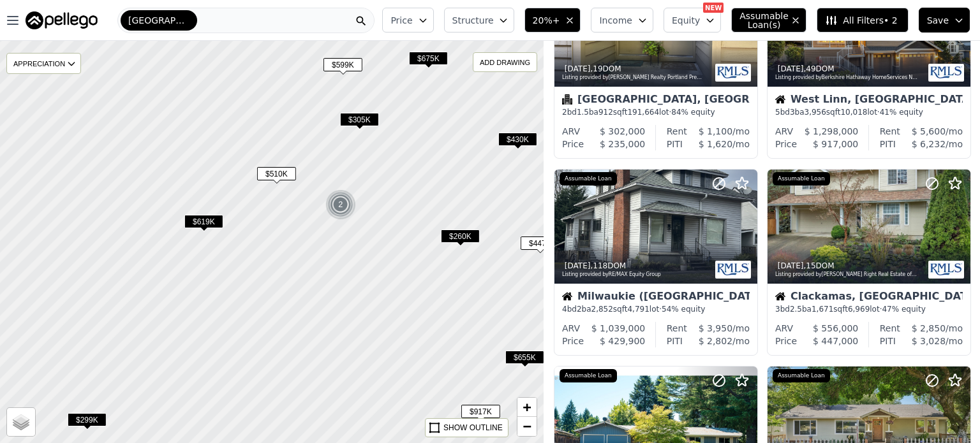
click at [528, 361] on span "$655K" at bounding box center [524, 357] width 39 height 13
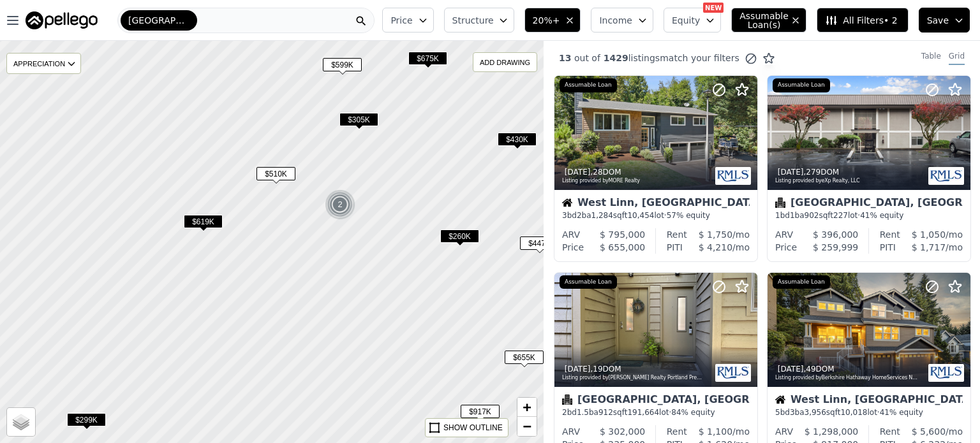
drag, startPoint x: 233, startPoint y: 165, endPoint x: 260, endPoint y: 224, distance: 64.5
click at [260, 224] on div at bounding box center [272, 242] width 652 height 483
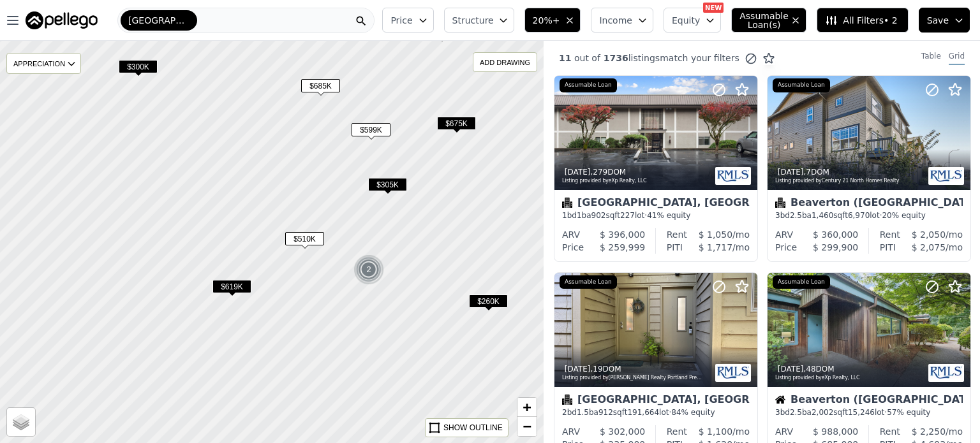
click at [304, 241] on span "$510K" at bounding box center [304, 238] width 39 height 13
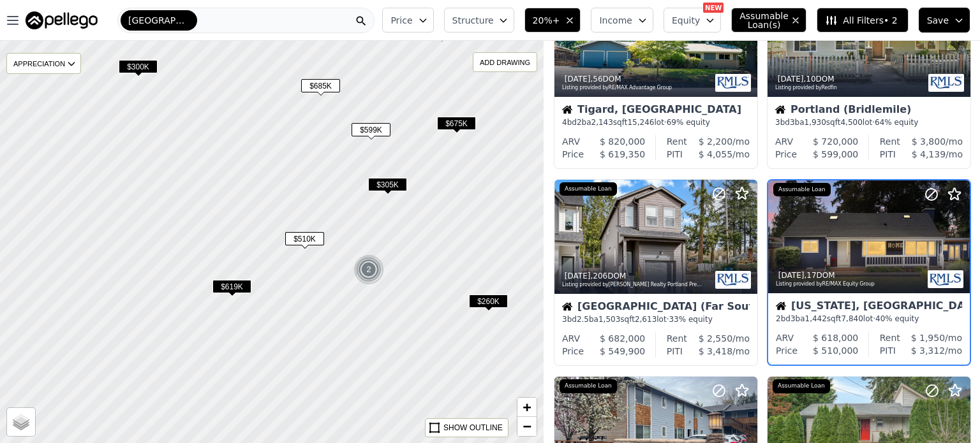
scroll to position [497, 0]
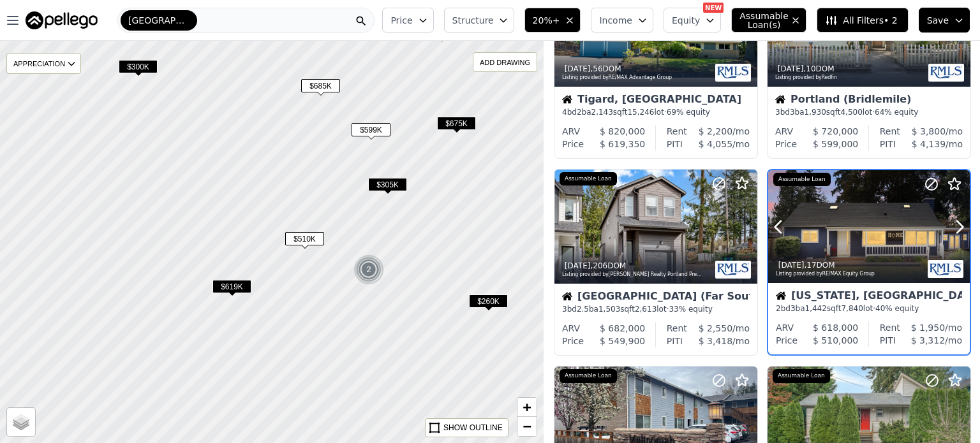
click at [838, 231] on div at bounding box center [869, 227] width 202 height 114
drag, startPoint x: 295, startPoint y: 206, endPoint x: 319, endPoint y: 242, distance: 42.8
click at [319, 242] on div at bounding box center [272, 242] width 652 height 483
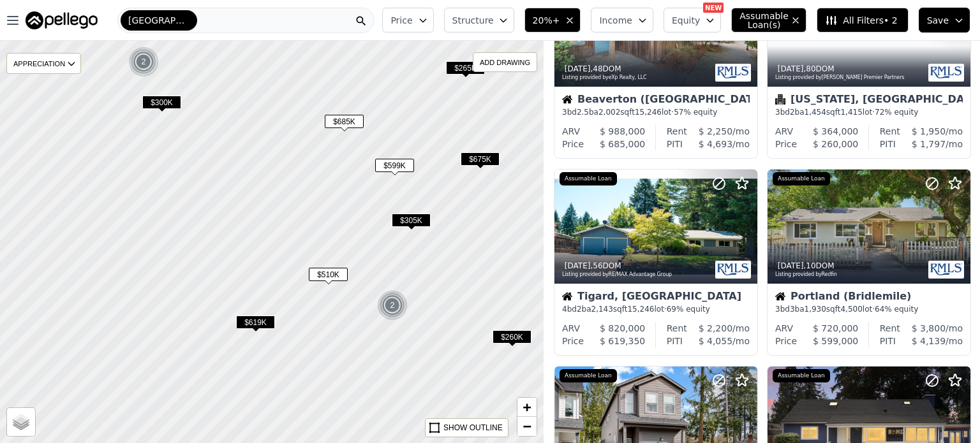
scroll to position [694, 0]
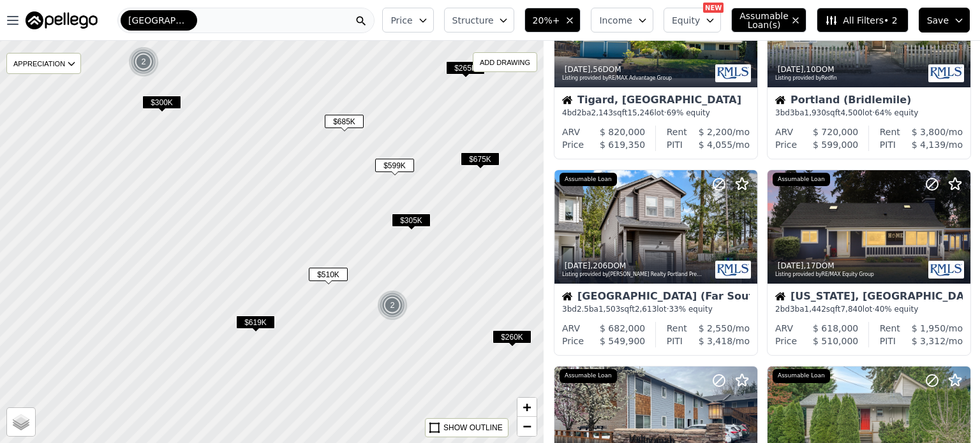
click at [350, 122] on span "$685K" at bounding box center [344, 121] width 39 height 13
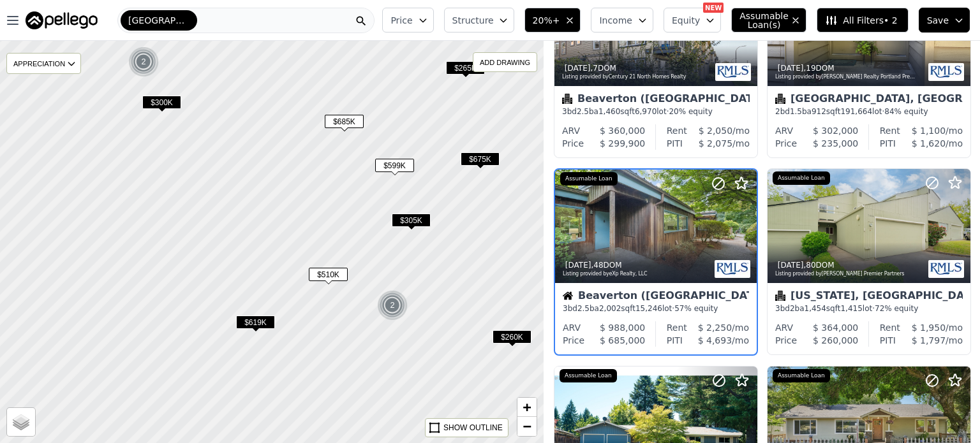
scroll to position [300, 0]
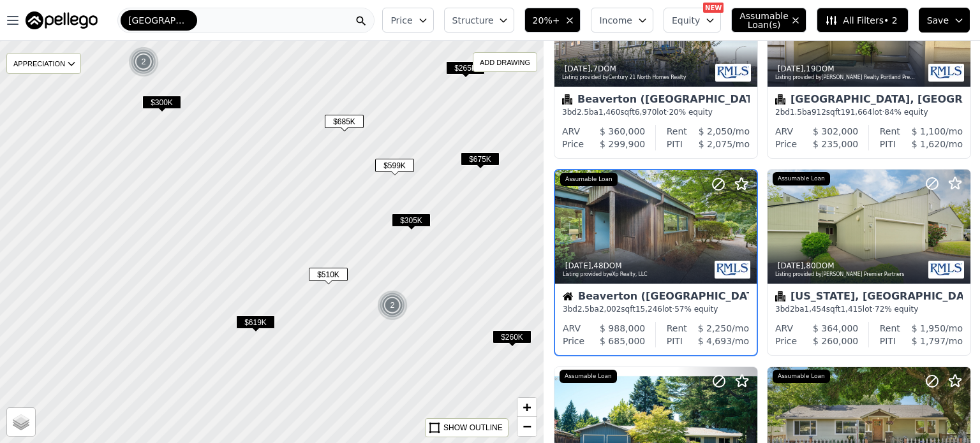
click at [263, 321] on span "$619K" at bounding box center [255, 322] width 39 height 13
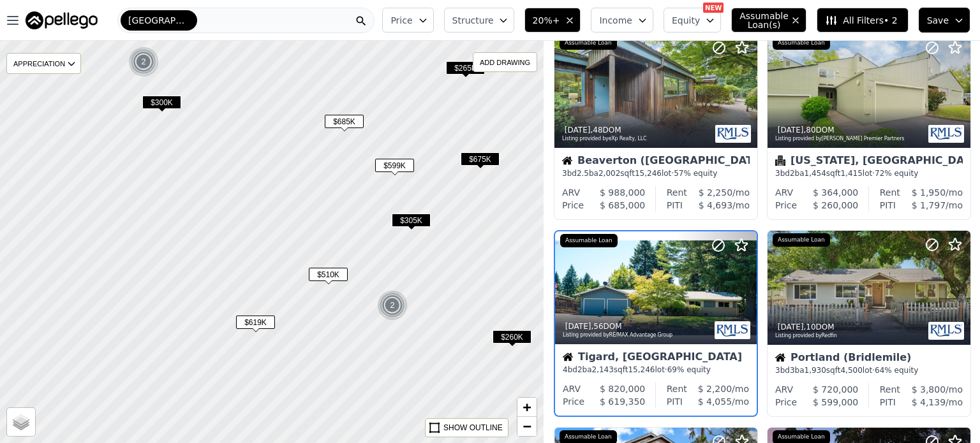
scroll to position [497, 0]
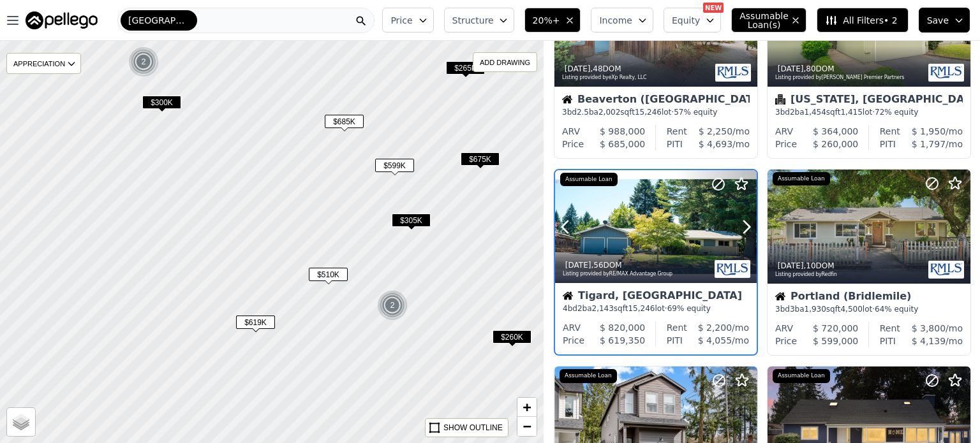
click at [650, 270] on div "Listing provided by RE/MAX Advantage Group" at bounding box center [633, 274] width 143 height 8
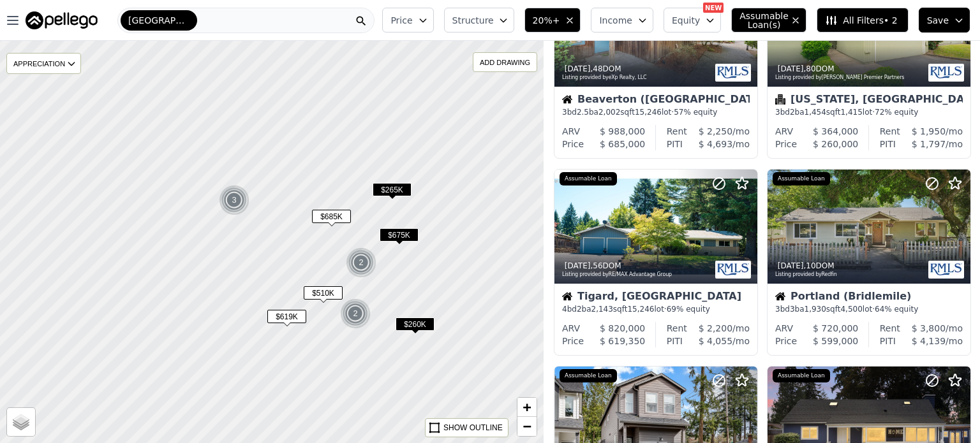
scroll to position [1088, 0]
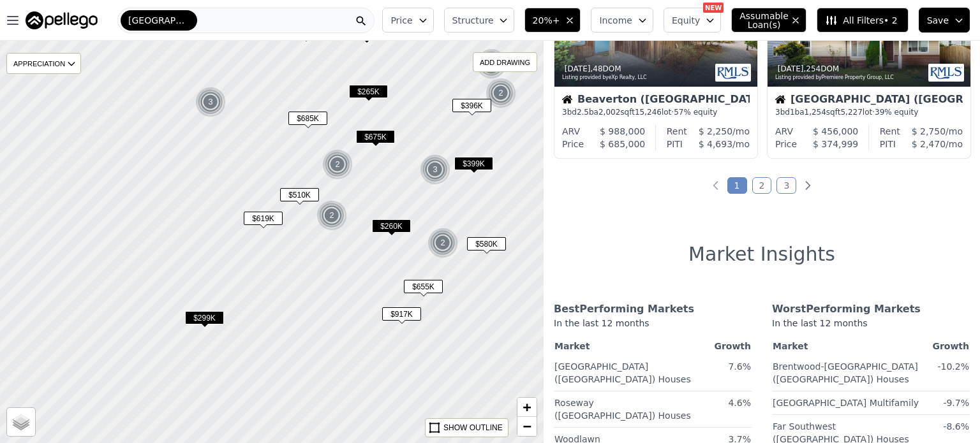
drag, startPoint x: 403, startPoint y: 362, endPoint x: 374, endPoint y: 270, distance: 95.8
click at [374, 270] on div at bounding box center [262, 215] width 652 height 483
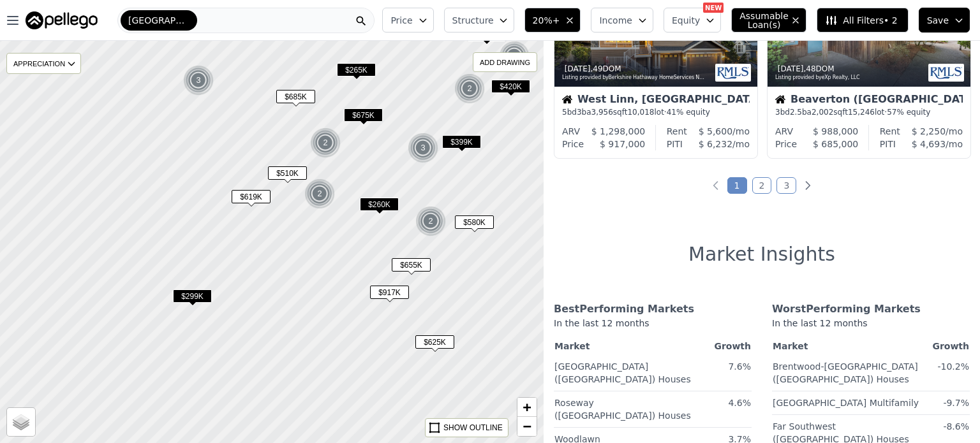
click at [393, 291] on span "$917K" at bounding box center [389, 292] width 39 height 13
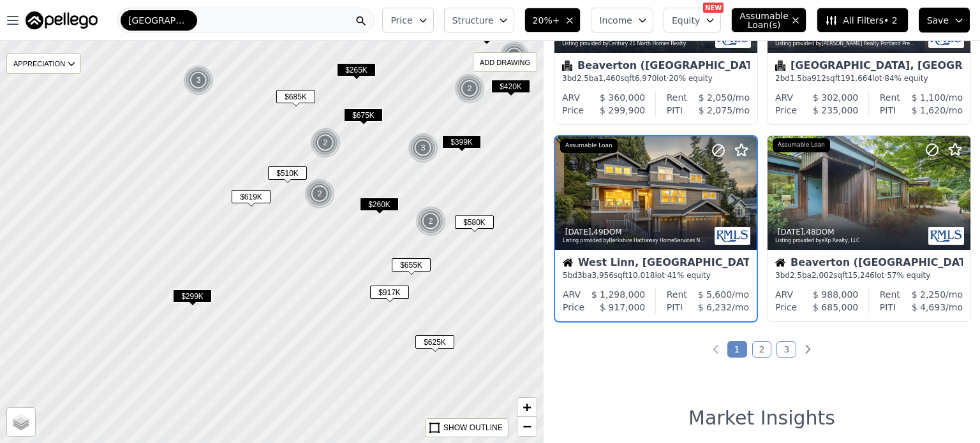
scroll to position [890, 0]
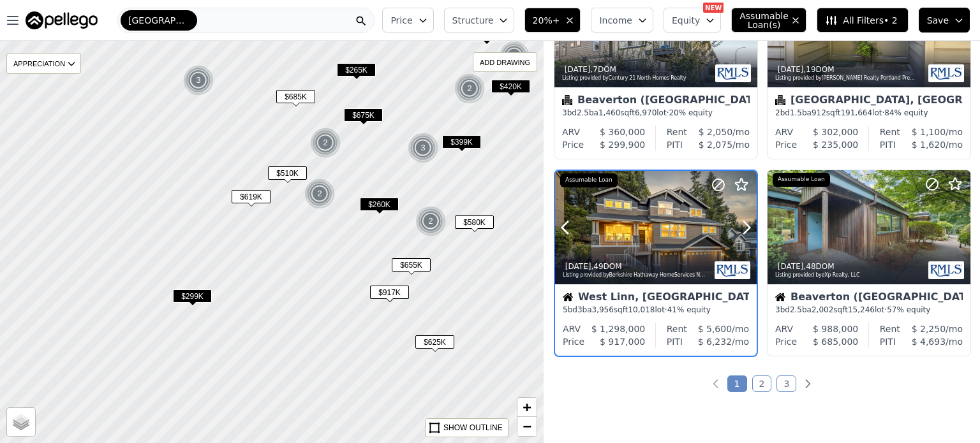
click at [665, 226] on div at bounding box center [656, 228] width 202 height 114
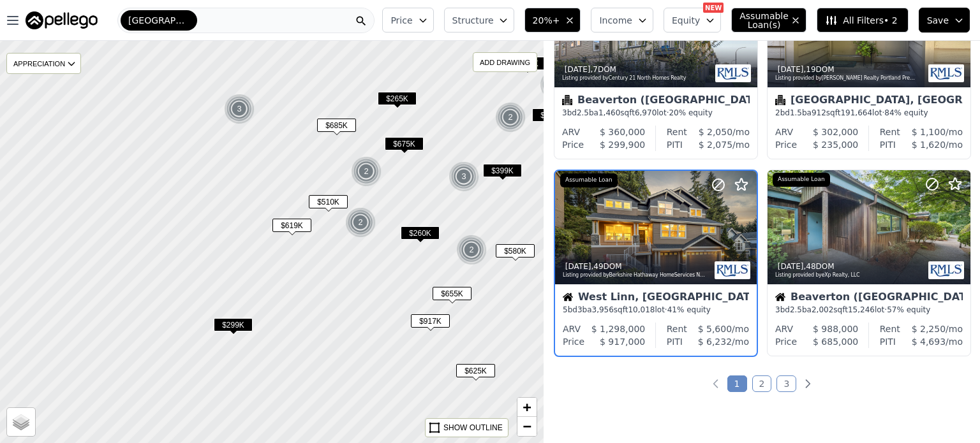
drag, startPoint x: 356, startPoint y: 147, endPoint x: 413, endPoint y: 189, distance: 71.6
click at [413, 189] on div at bounding box center [304, 265] width 652 height 483
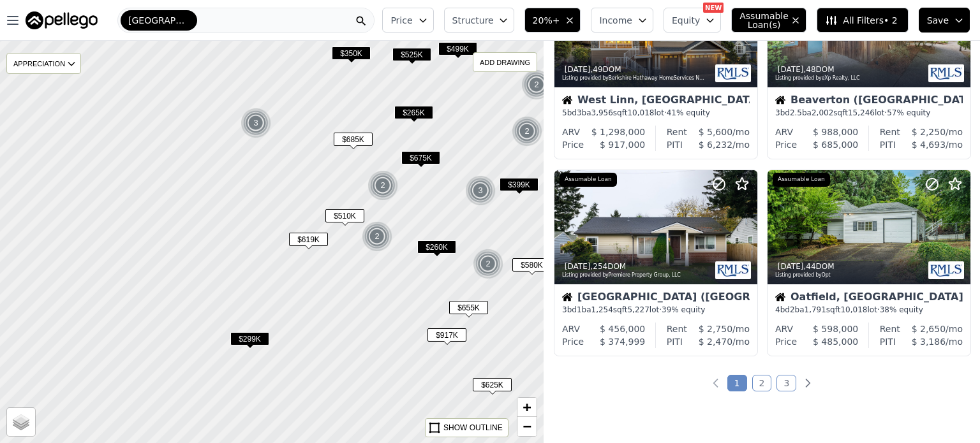
scroll to position [694, 0]
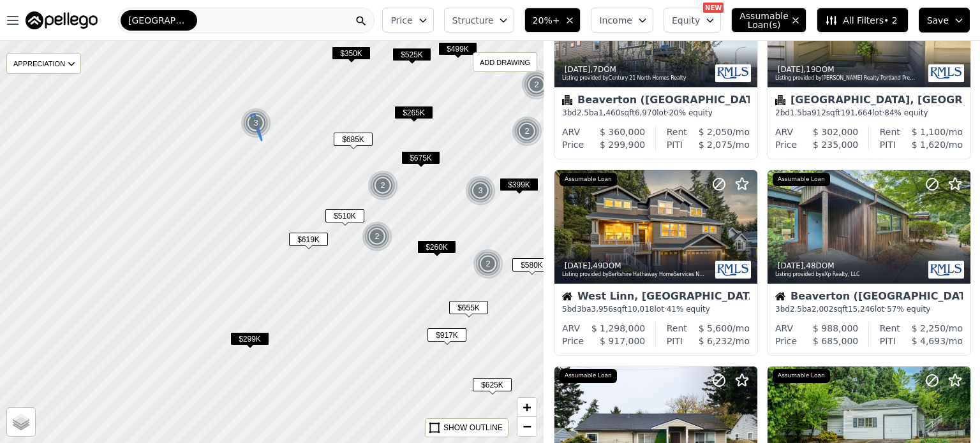
click at [253, 129] on img at bounding box center [255, 123] width 31 height 31
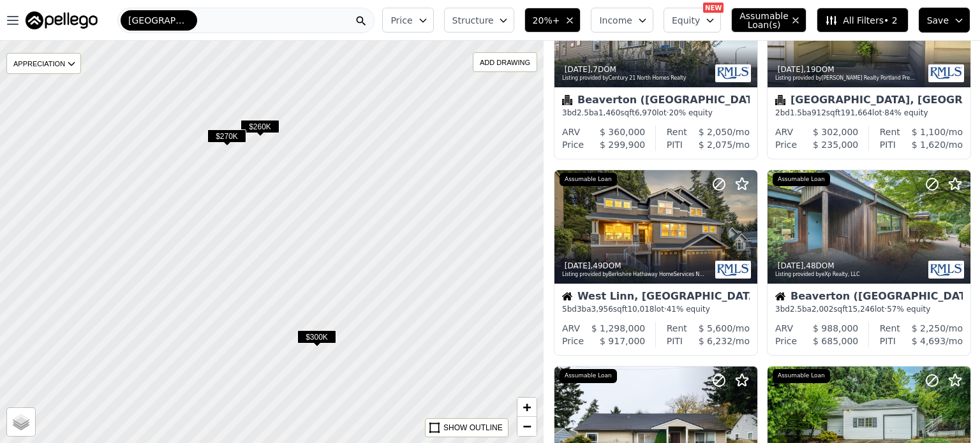
scroll to position [103, 0]
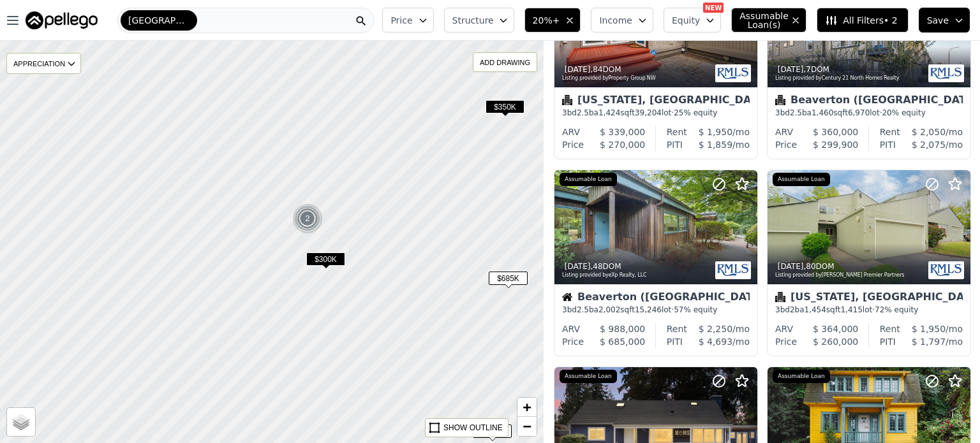
drag, startPoint x: 428, startPoint y: 321, endPoint x: 345, endPoint y: 284, distance: 90.8
click at [345, 284] on div at bounding box center [272, 242] width 652 height 483
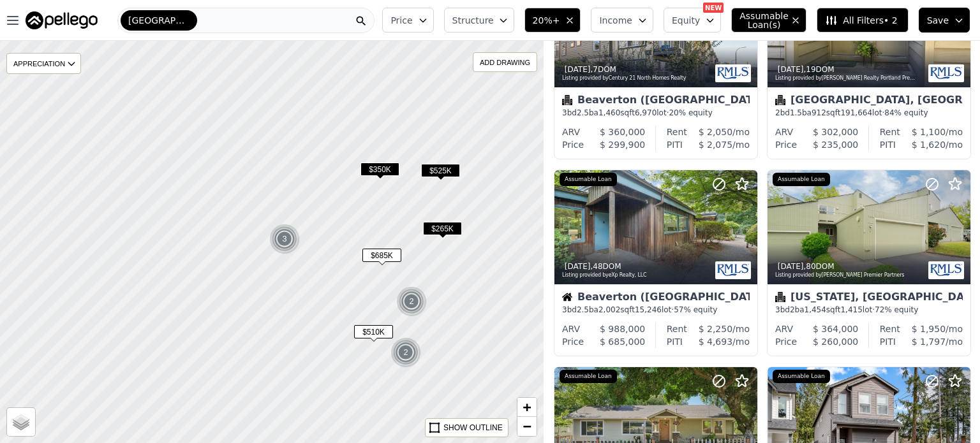
scroll to position [694, 0]
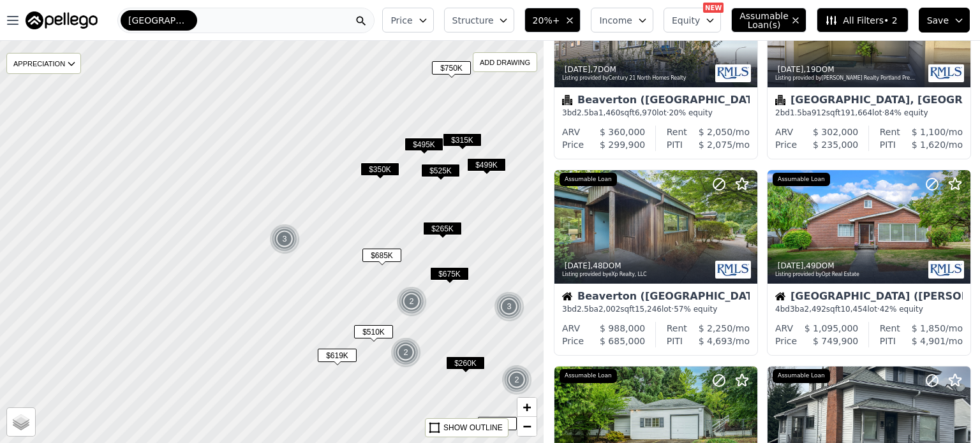
drag, startPoint x: 488, startPoint y: 233, endPoint x: 403, endPoint y: 217, distance: 86.9
click at [403, 217] on div at bounding box center [272, 242] width 652 height 483
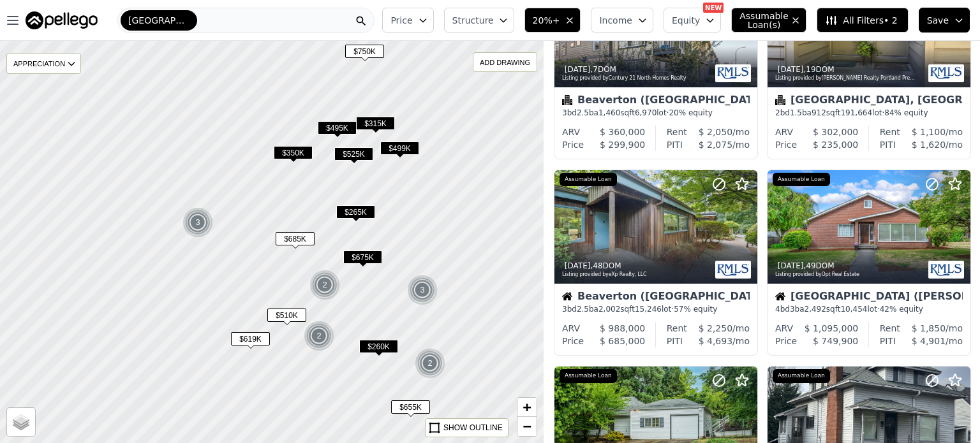
scroll to position [890, 0]
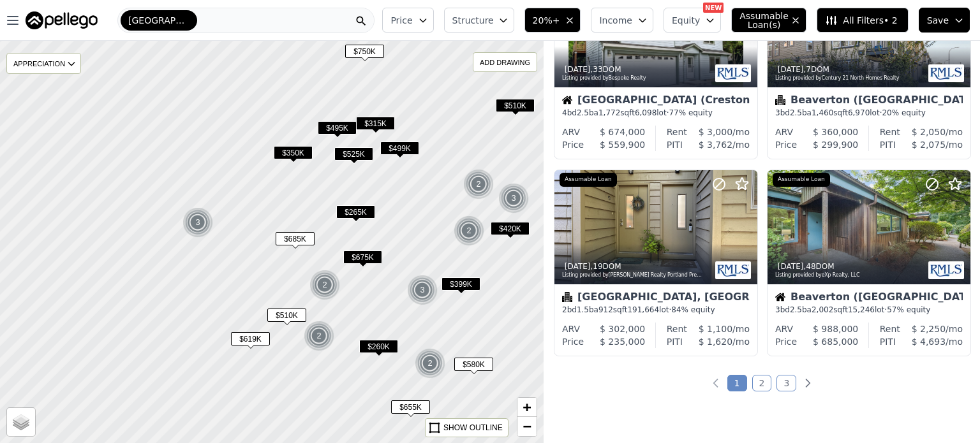
click at [575, 17] on icon "button" at bounding box center [569, 20] width 10 height 10
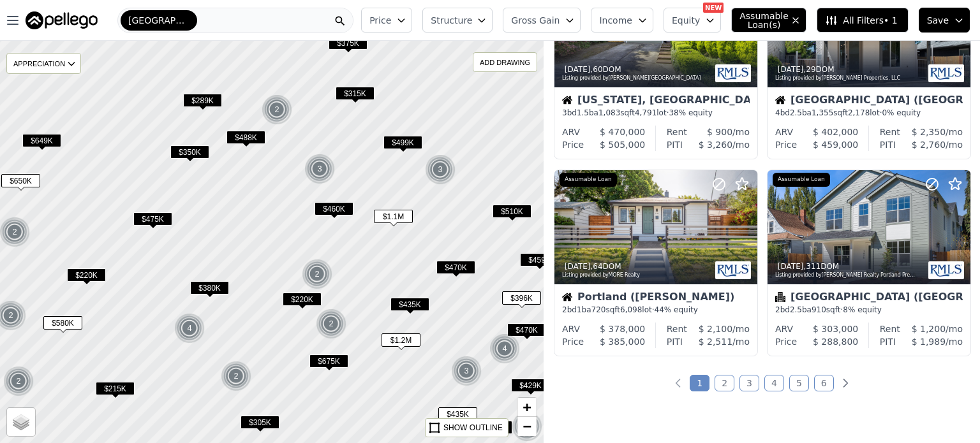
drag, startPoint x: 217, startPoint y: 372, endPoint x: 312, endPoint y: 288, distance: 127.8
click at [312, 288] on div at bounding box center [272, 242] width 652 height 483
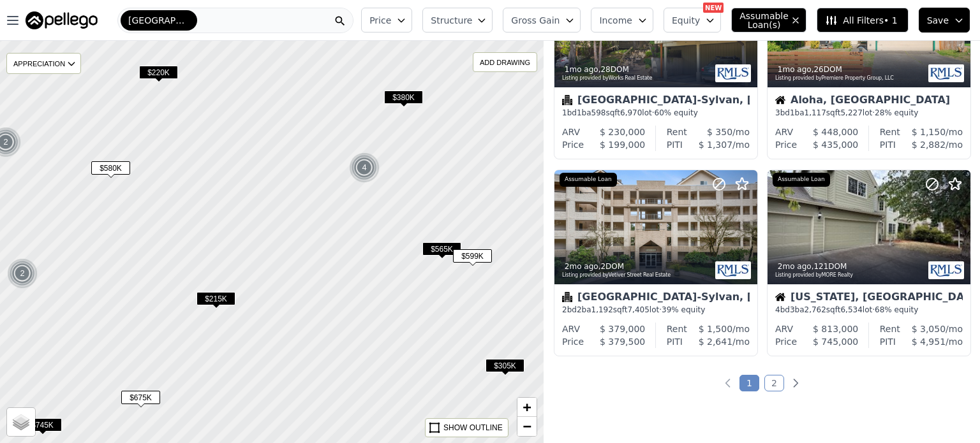
drag, startPoint x: 239, startPoint y: 367, endPoint x: 360, endPoint y: 233, distance: 180.6
click at [360, 233] on div at bounding box center [272, 242] width 652 height 483
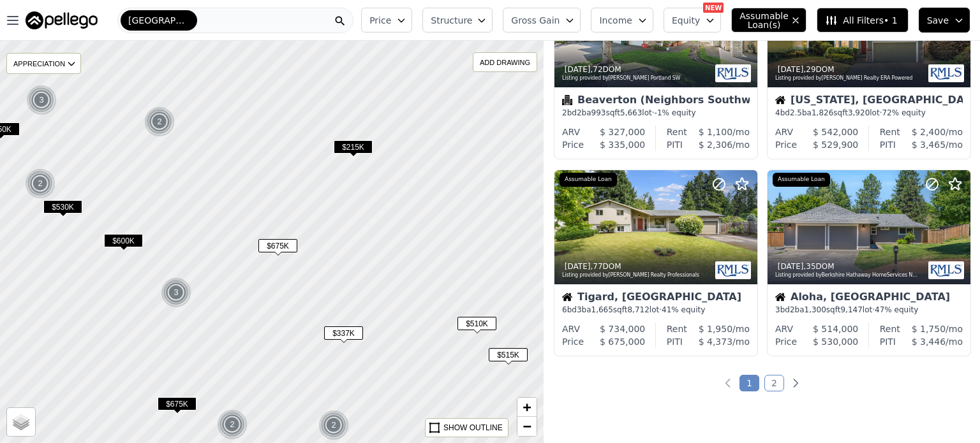
click at [286, 247] on span "$675K" at bounding box center [277, 245] width 39 height 13
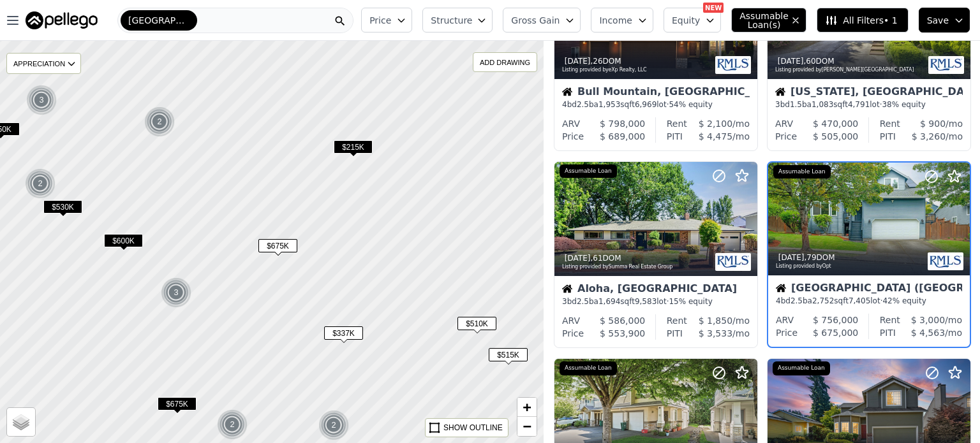
scroll to position [497, 0]
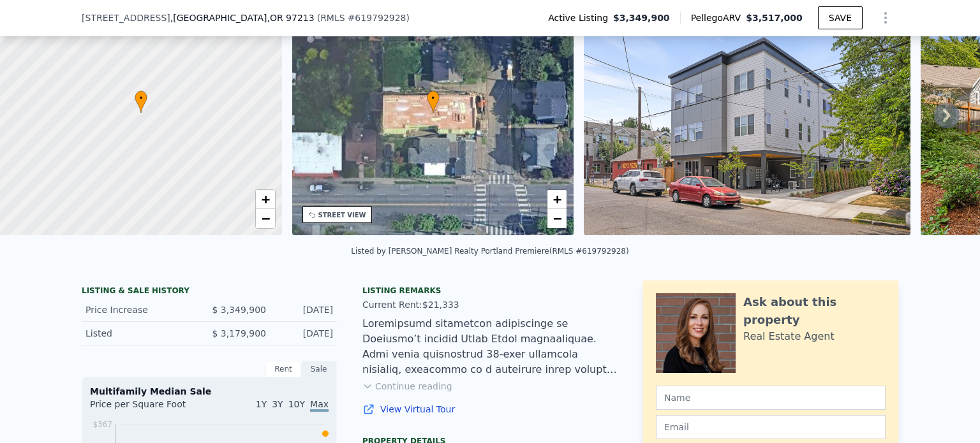
scroll to position [35, 0]
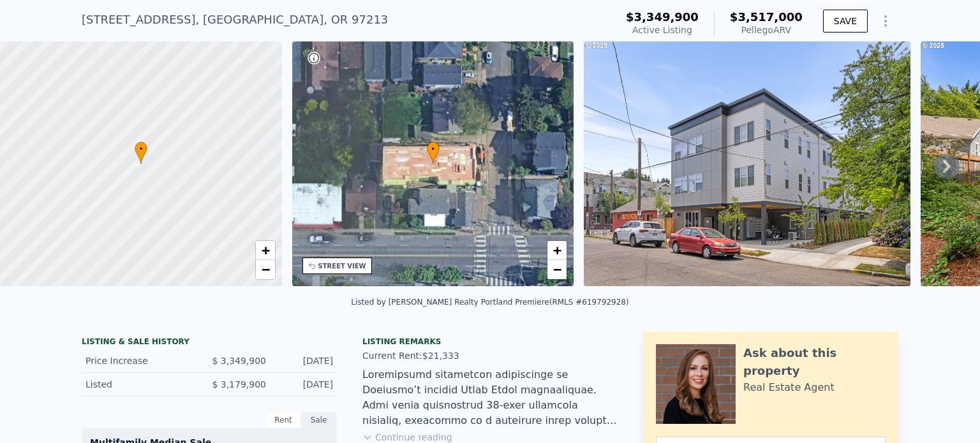
click at [219, 20] on div "11 NE 55th AVE , Portland , OR 97213" at bounding box center [235, 20] width 306 height 18
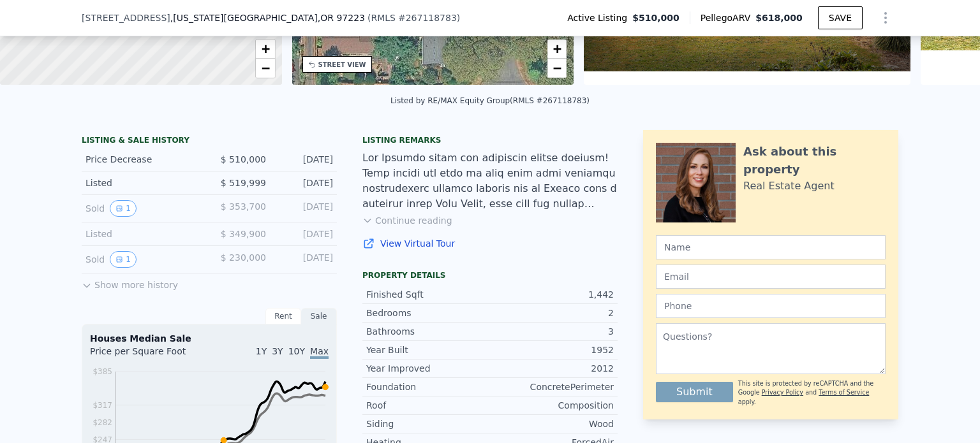
scroll to position [235, 0]
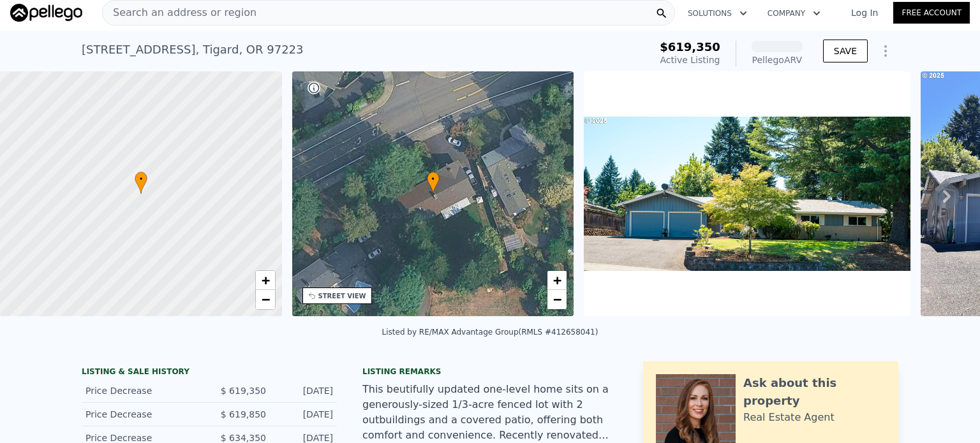
scroll to position [6, 0]
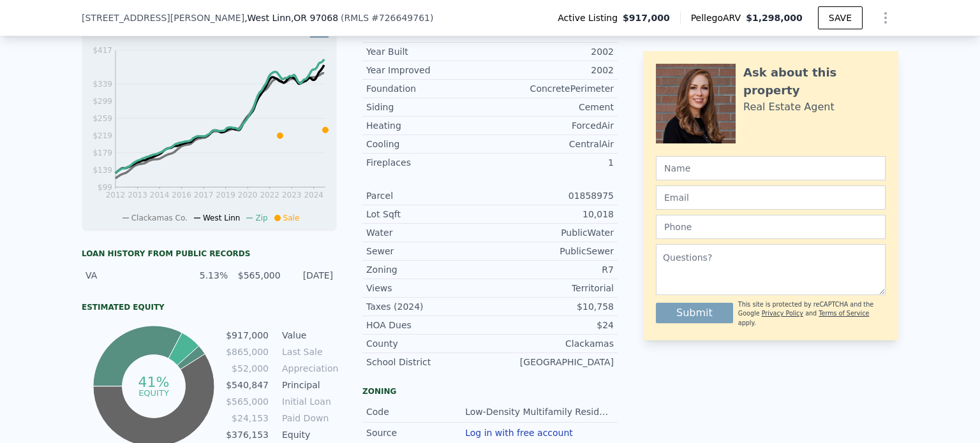
scroll to position [531, 0]
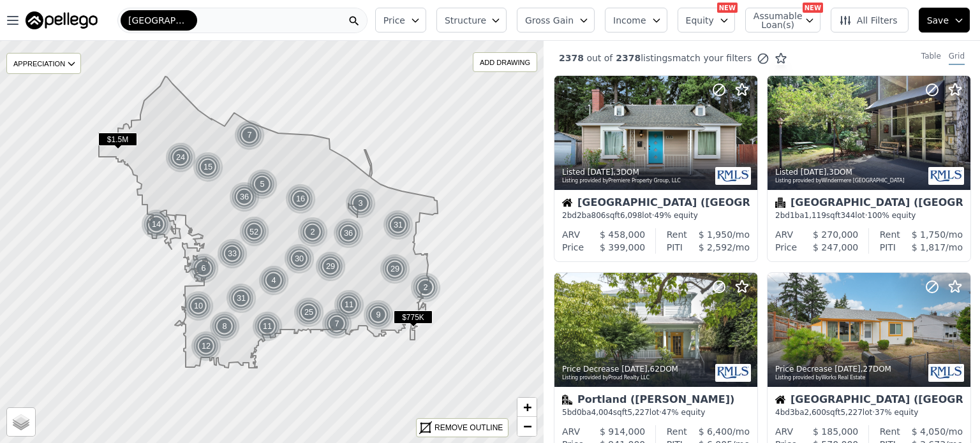
click at [794, 17] on span "Assumable Loan(s)" at bounding box center [773, 20] width 41 height 18
click at [765, 44] on input "Has Assumable Loan(s)" at bounding box center [760, 45] width 10 height 10
checkbox input "true"
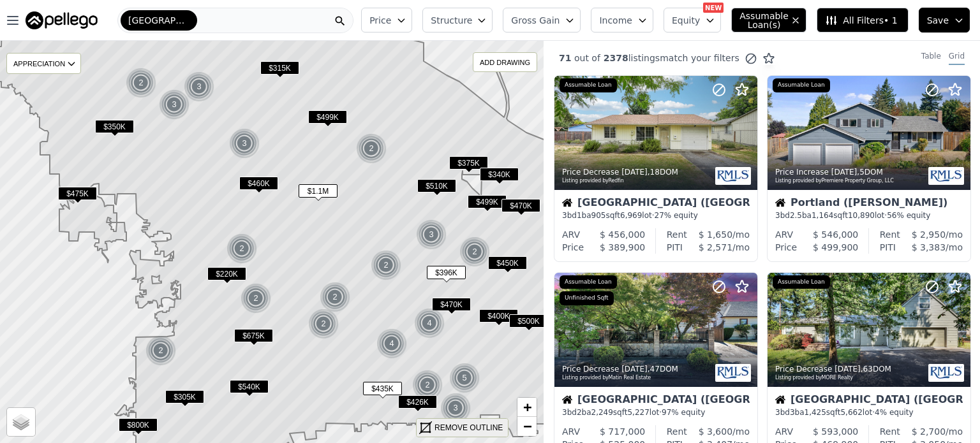
click at [481, 423] on div "REMOVE OUTLINE" at bounding box center [468, 427] width 68 height 11
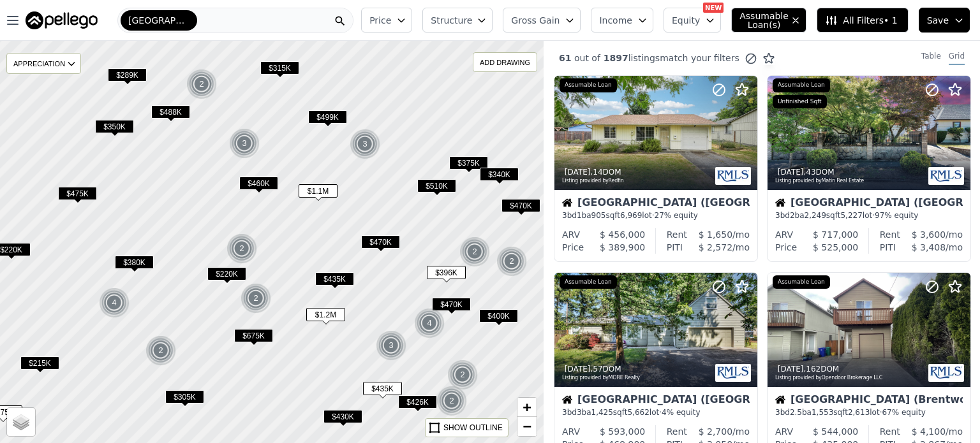
click at [406, 20] on icon "button" at bounding box center [401, 20] width 10 height 10
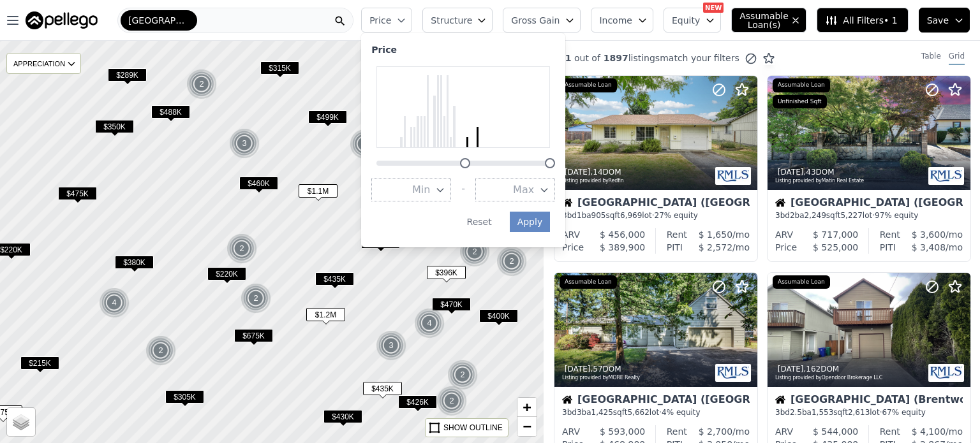
drag, startPoint x: 398, startPoint y: 163, endPoint x: 486, endPoint y: 159, distance: 88.1
click at [470, 159] on div at bounding box center [465, 163] width 10 height 10
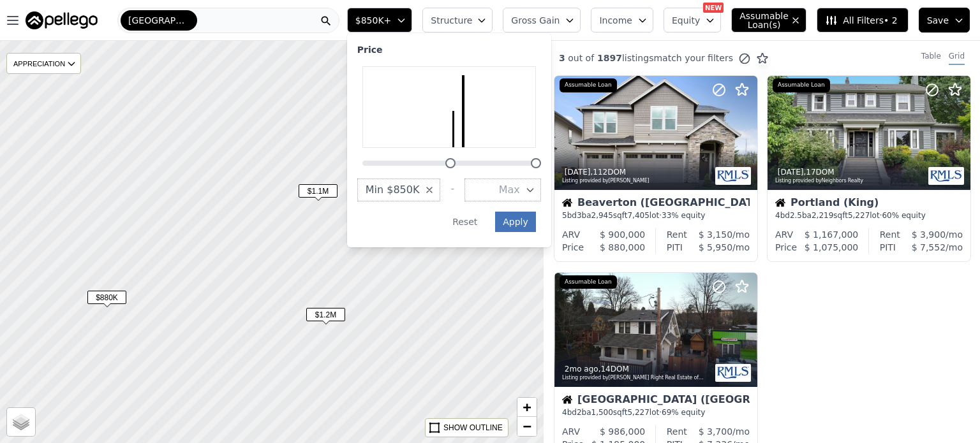
click at [536, 225] on button "Apply" at bounding box center [515, 222] width 41 height 20
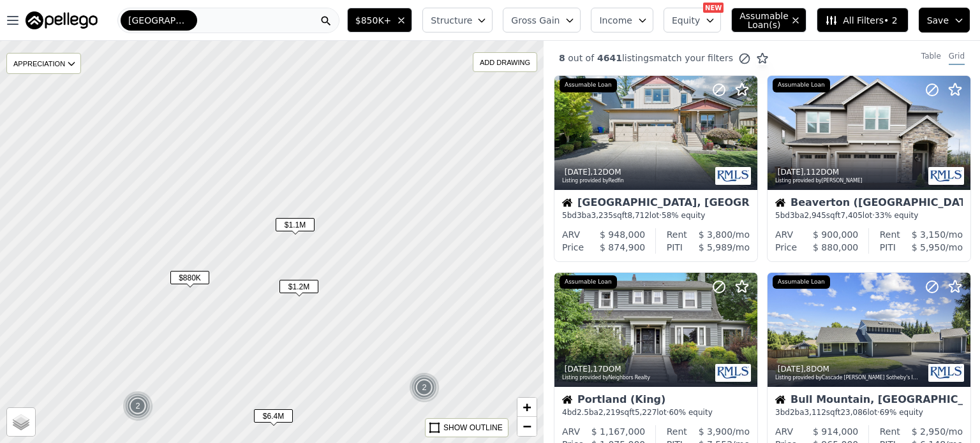
click at [304, 288] on span "$1.2M" at bounding box center [298, 286] width 39 height 13
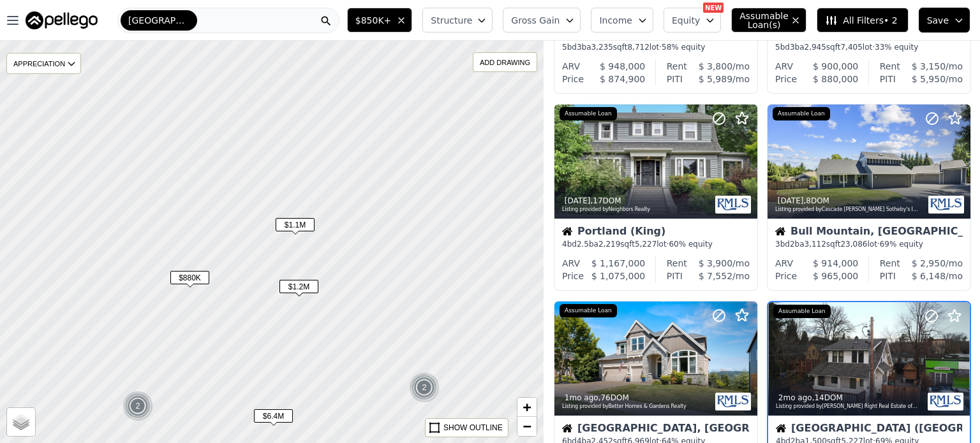
scroll to position [300, 0]
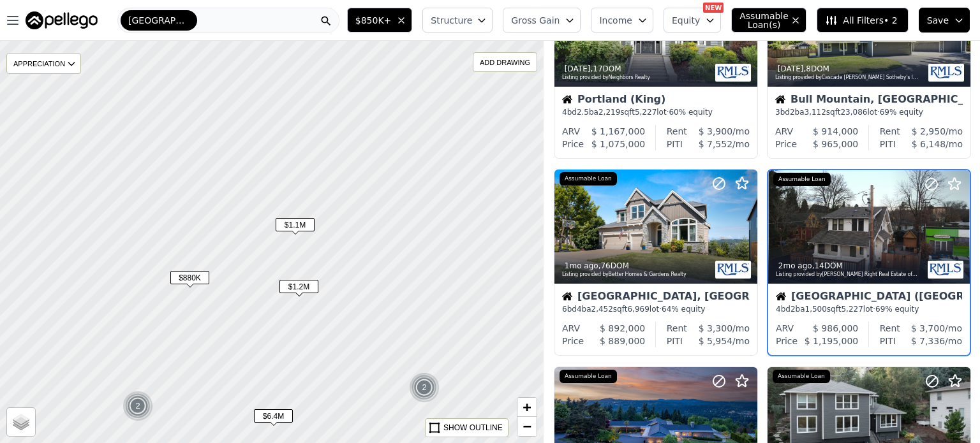
click at [302, 231] on span "$1.1M" at bounding box center [294, 224] width 39 height 13
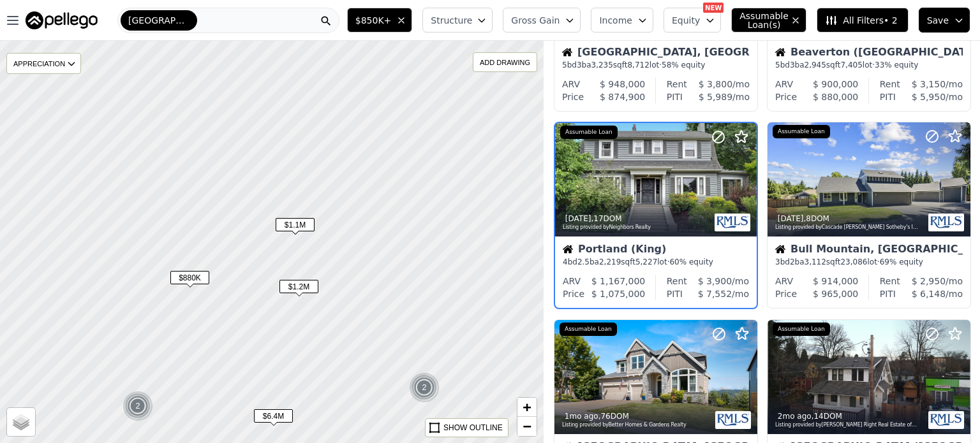
scroll to position [103, 0]
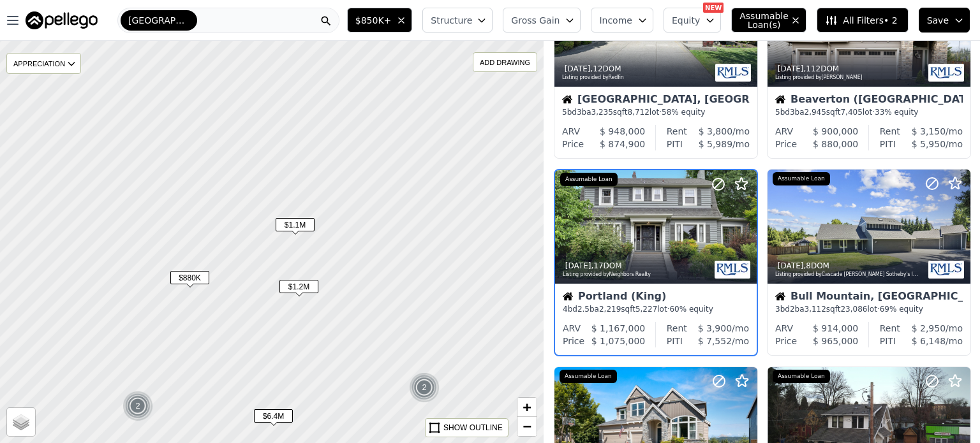
click at [196, 280] on span "$880K" at bounding box center [189, 277] width 39 height 13
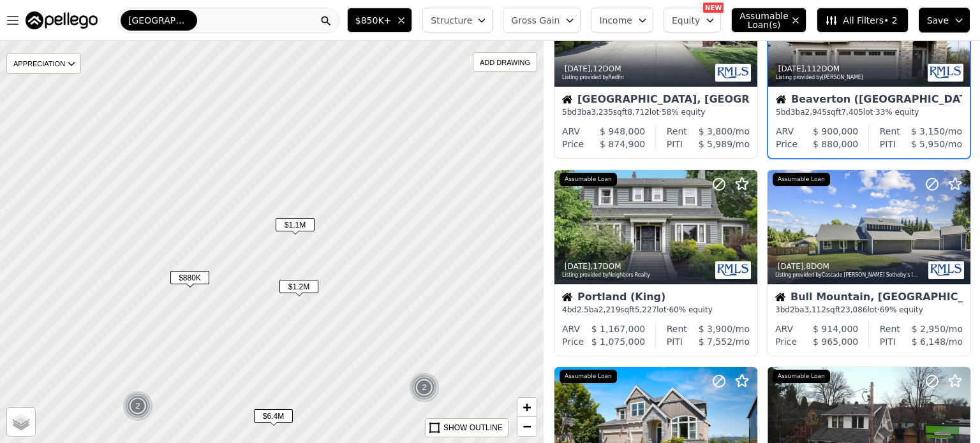
scroll to position [0, 0]
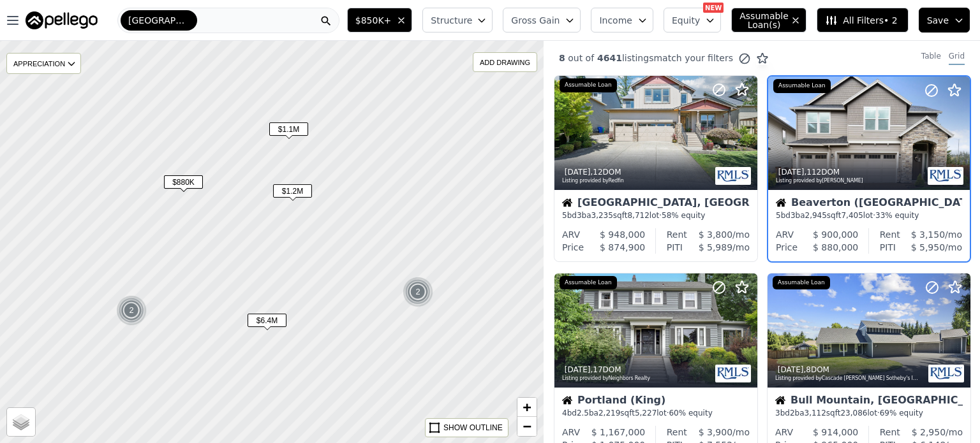
drag, startPoint x: 359, startPoint y: 395, endPoint x: 353, endPoint y: 300, distance: 95.9
click at [353, 300] on div at bounding box center [272, 242] width 652 height 483
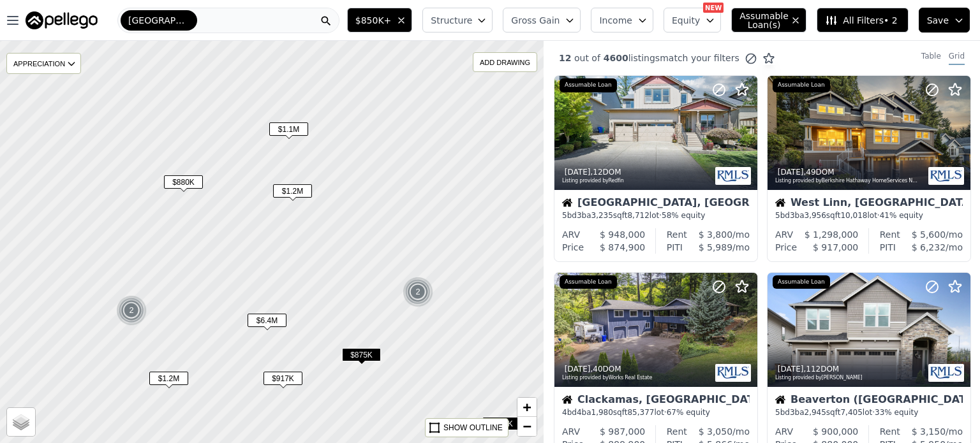
click at [275, 318] on span "$6.4M" at bounding box center [266, 320] width 39 height 13
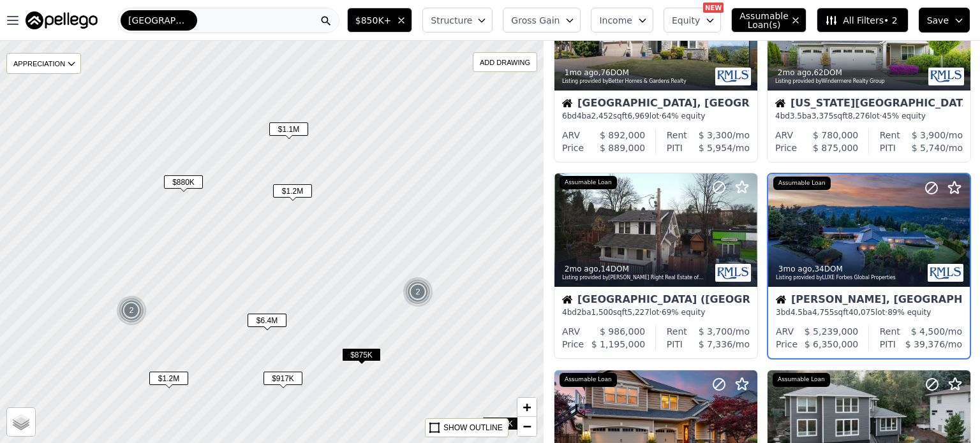
scroll to position [694, 0]
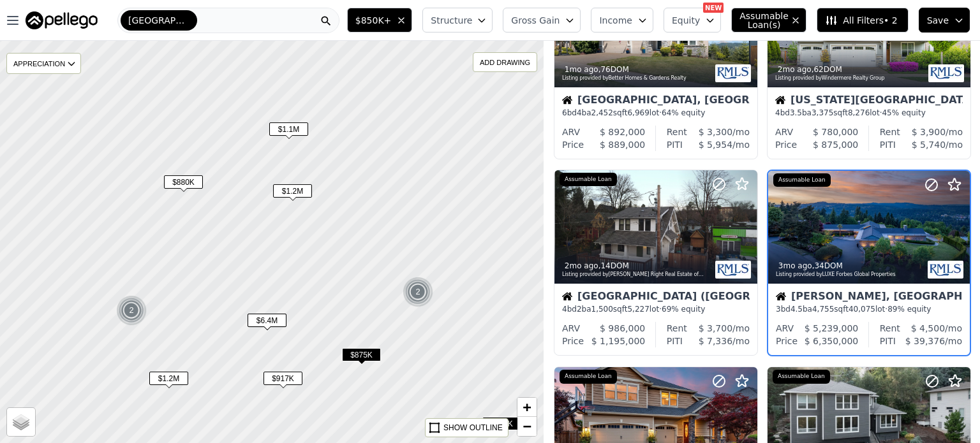
click at [164, 387] on div "$1.2M" at bounding box center [168, 381] width 39 height 18
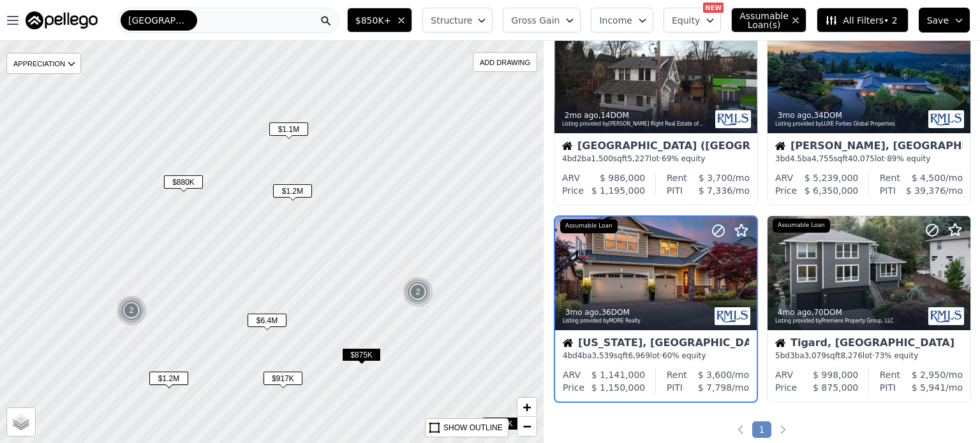
scroll to position [890, 0]
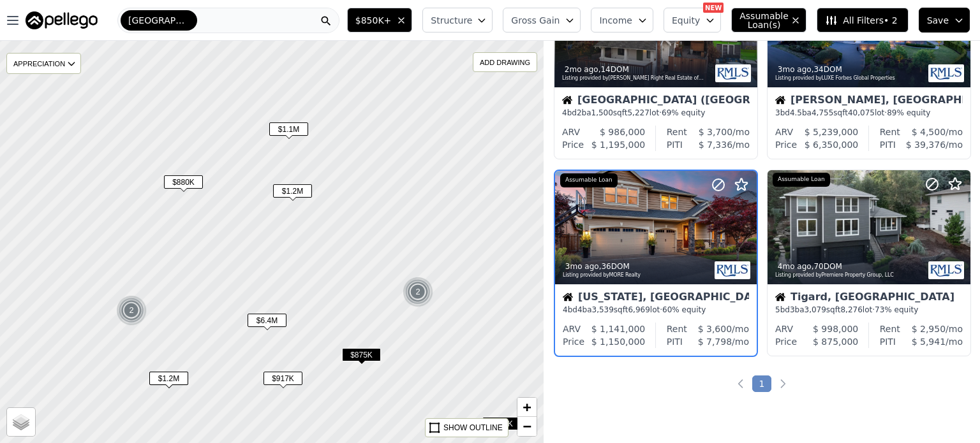
click at [282, 385] on span "$917K" at bounding box center [282, 378] width 39 height 13
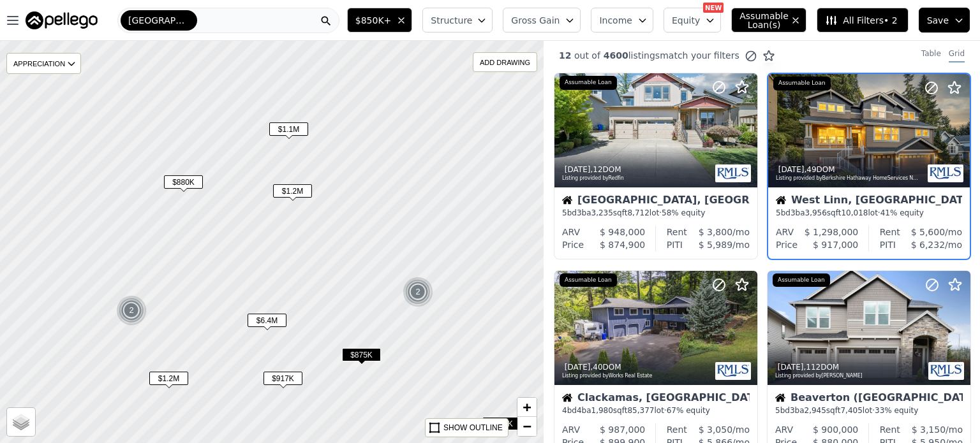
scroll to position [0, 0]
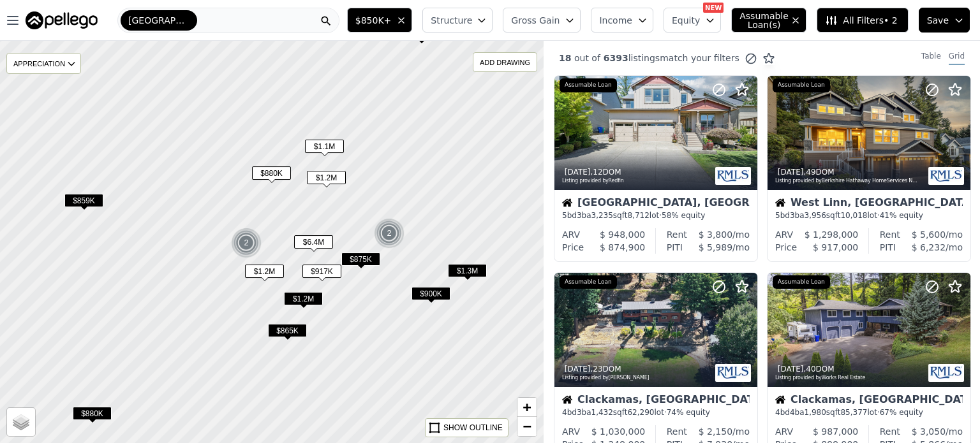
drag, startPoint x: 426, startPoint y: 140, endPoint x: 397, endPoint y: 234, distance: 98.2
click at [397, 234] on div at bounding box center [272, 242] width 652 height 483
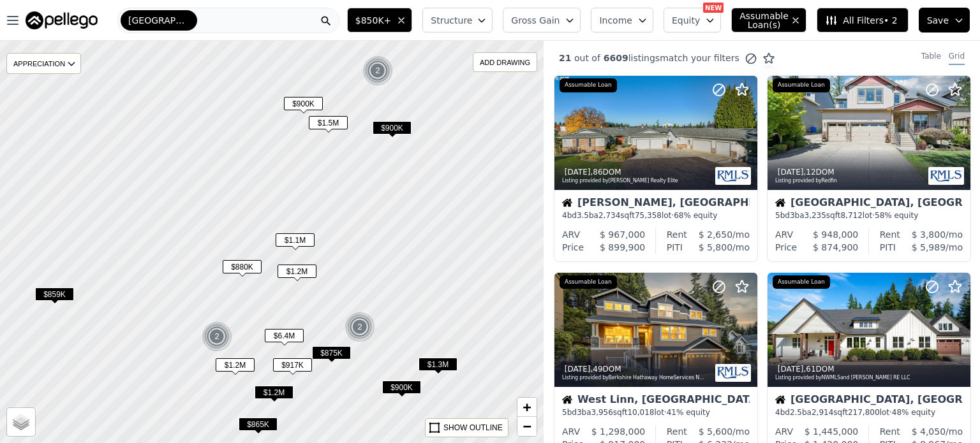
click at [393, 127] on span "$900K" at bounding box center [391, 127] width 39 height 13
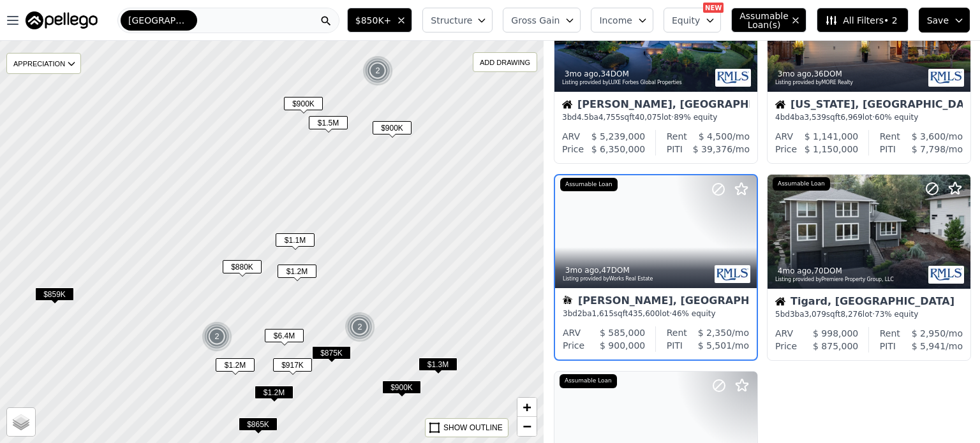
scroll to position [497, 0]
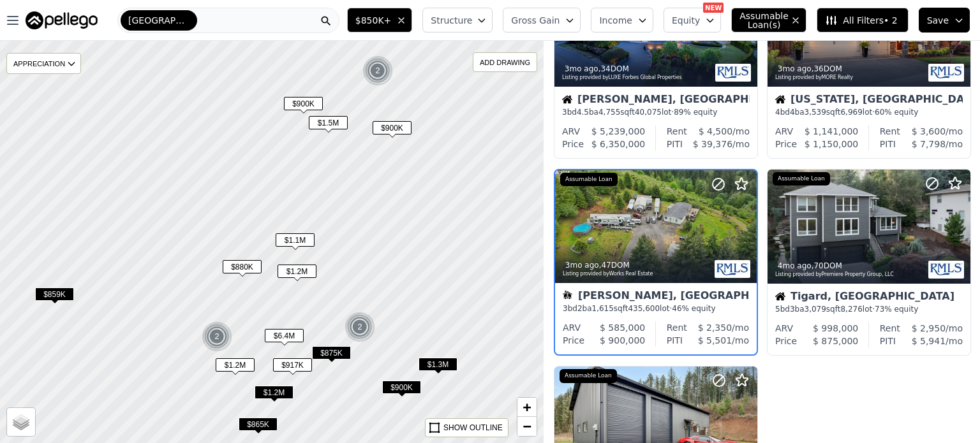
click at [342, 122] on span "$1.5M" at bounding box center [328, 122] width 39 height 13
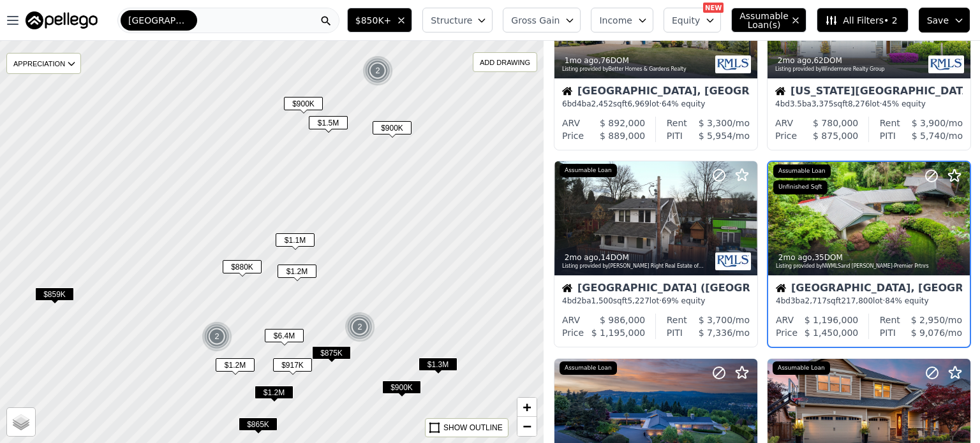
scroll to position [103, 0]
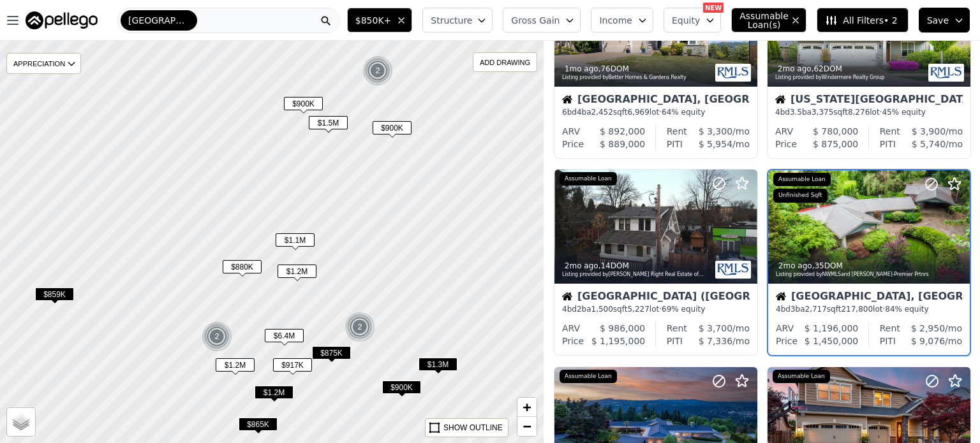
click at [306, 104] on span "$900K" at bounding box center [303, 103] width 39 height 13
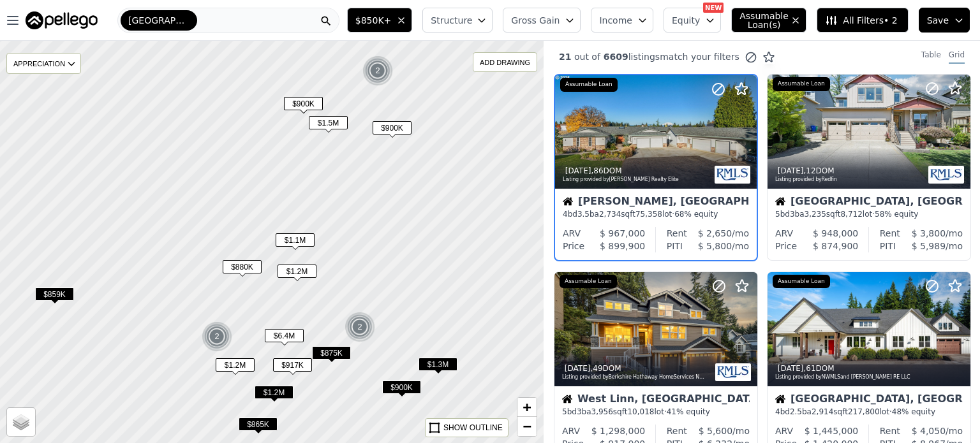
scroll to position [0, 0]
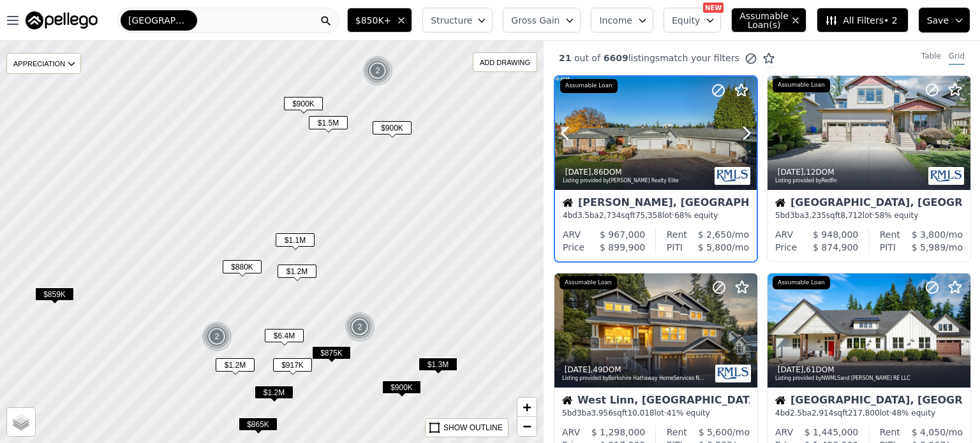
click at [647, 143] on div at bounding box center [656, 134] width 202 height 114
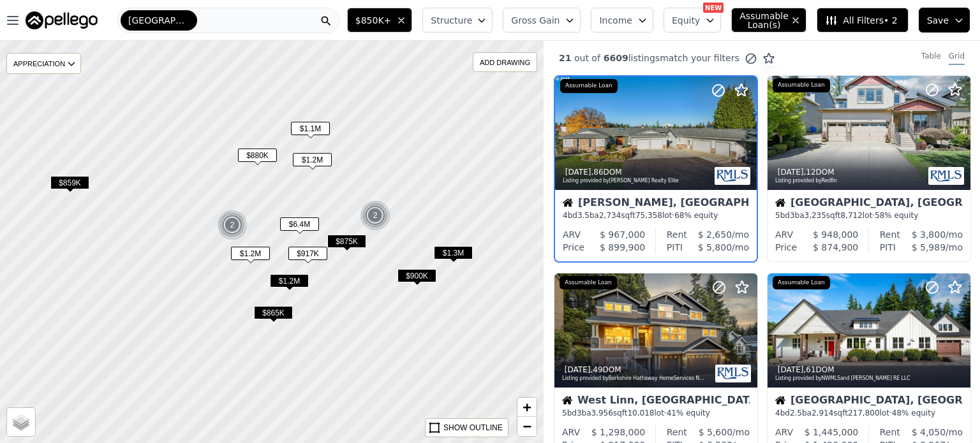
drag, startPoint x: 329, startPoint y: 323, endPoint x: 342, endPoint y: 207, distance: 116.8
click at [342, 207] on div at bounding box center [272, 242] width 652 height 483
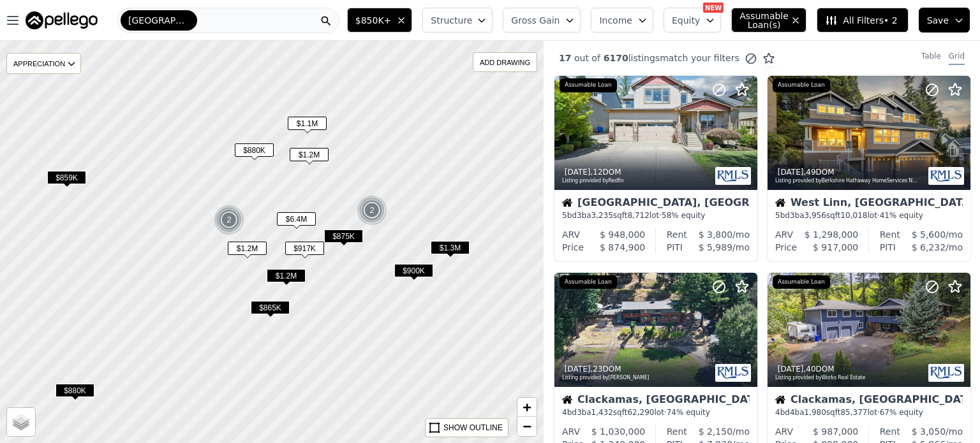
click at [290, 276] on span "$1.2M" at bounding box center [286, 275] width 39 height 13
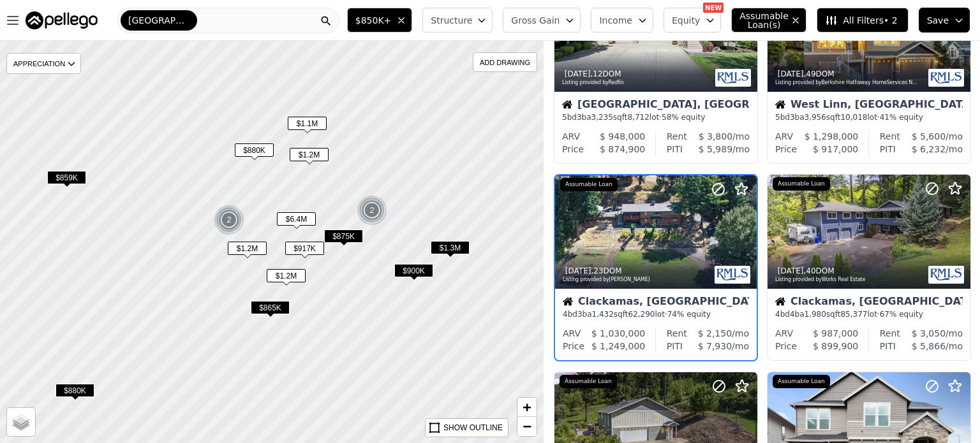
scroll to position [103, 0]
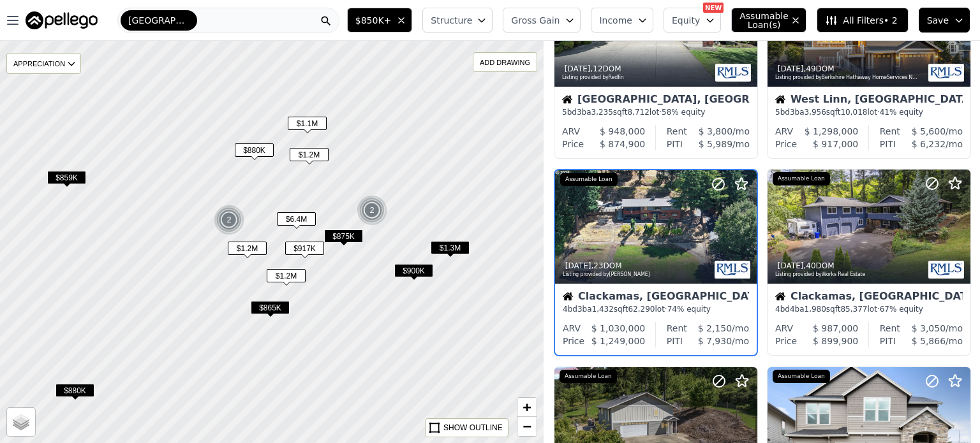
click at [230, 226] on div "2" at bounding box center [229, 220] width 31 height 31
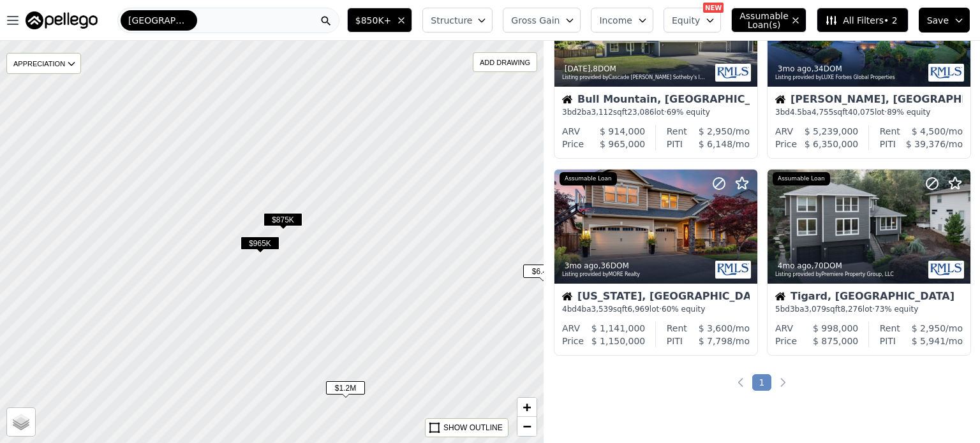
click at [289, 214] on span "$875K" at bounding box center [282, 219] width 39 height 13
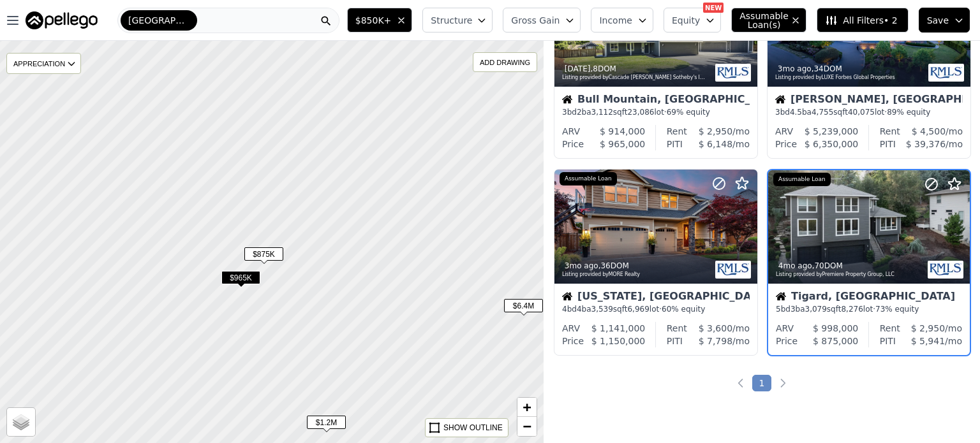
drag, startPoint x: 353, startPoint y: 164, endPoint x: 303, endPoint y: 234, distance: 86.4
click at [303, 234] on div at bounding box center [272, 242] width 652 height 483
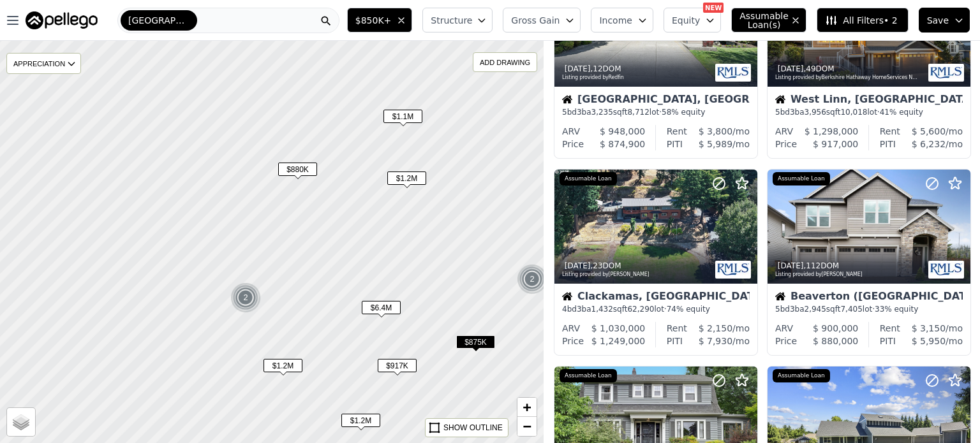
click at [303, 173] on span "$880K" at bounding box center [297, 169] width 39 height 13
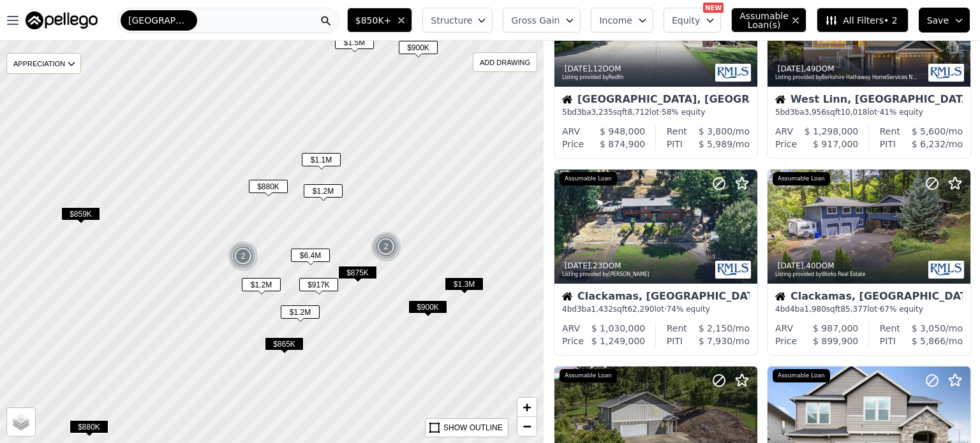
click at [82, 213] on span "$859K" at bounding box center [80, 213] width 39 height 13
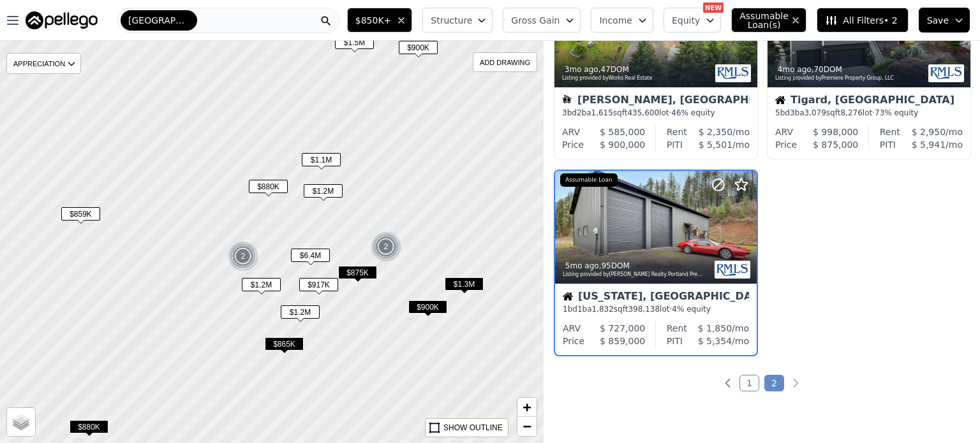
scroll to position [497, 0]
click at [97, 422] on span "$880K" at bounding box center [89, 426] width 39 height 13
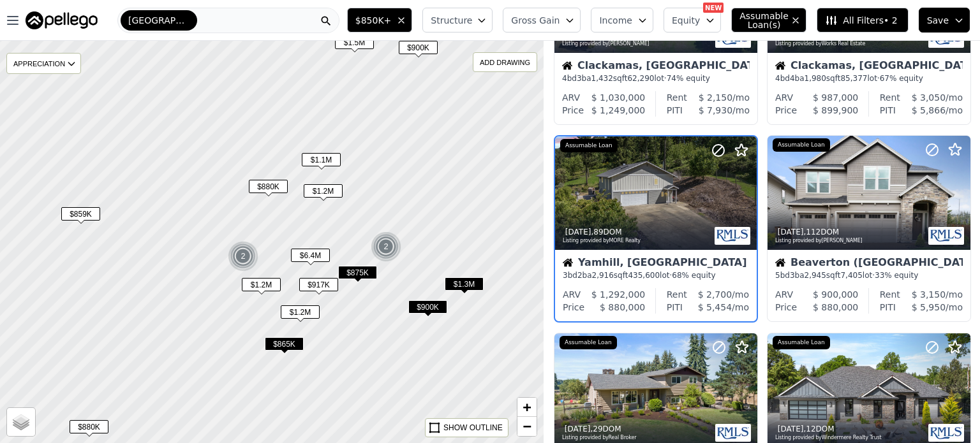
scroll to position [300, 0]
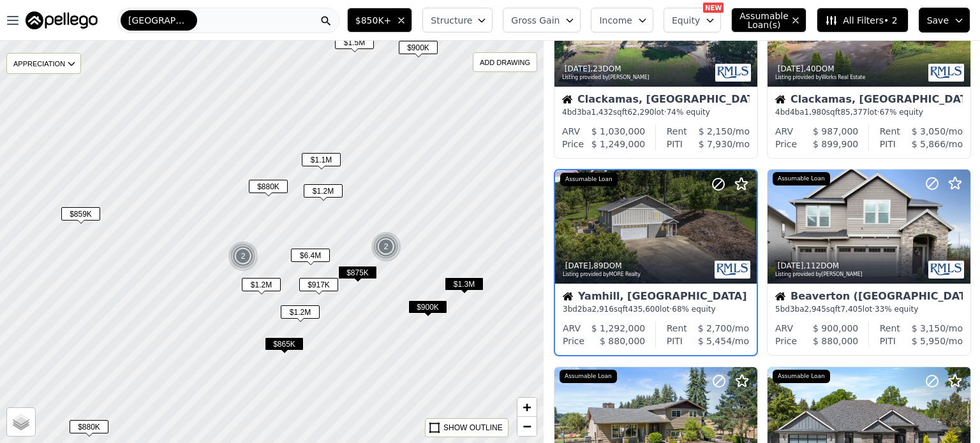
click at [151, 315] on div at bounding box center [272, 242] width 652 height 483
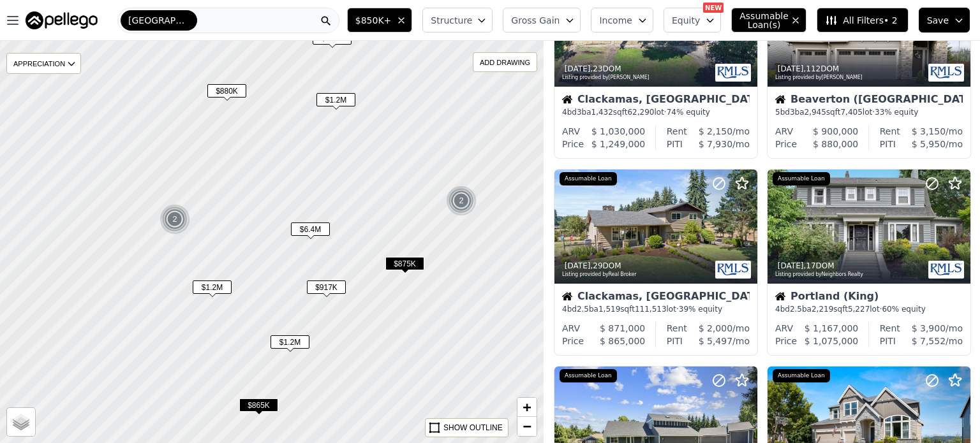
click at [181, 223] on img at bounding box center [174, 219] width 31 height 31
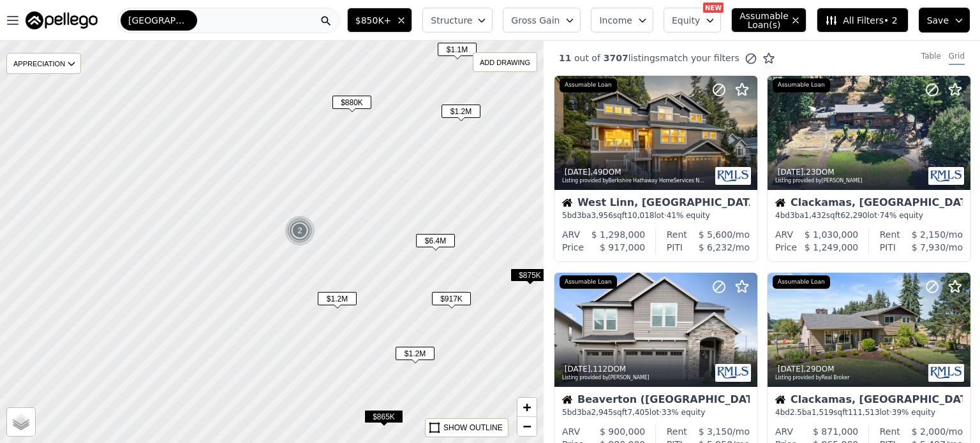
click at [406, 21] on icon "button" at bounding box center [401, 20] width 10 height 10
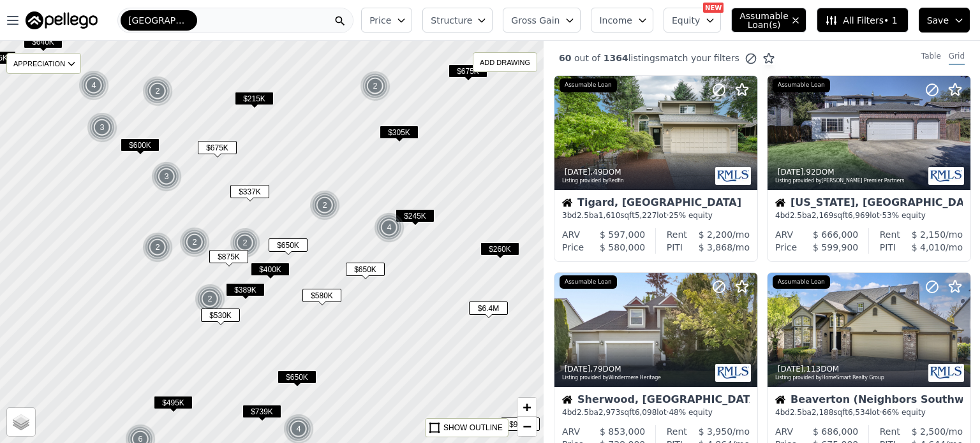
drag, startPoint x: 446, startPoint y: 180, endPoint x: 310, endPoint y: 281, distance: 168.7
click at [310, 281] on div at bounding box center [267, 248] width 652 height 483
